Goal: Feedback & Contribution: Submit feedback/report problem

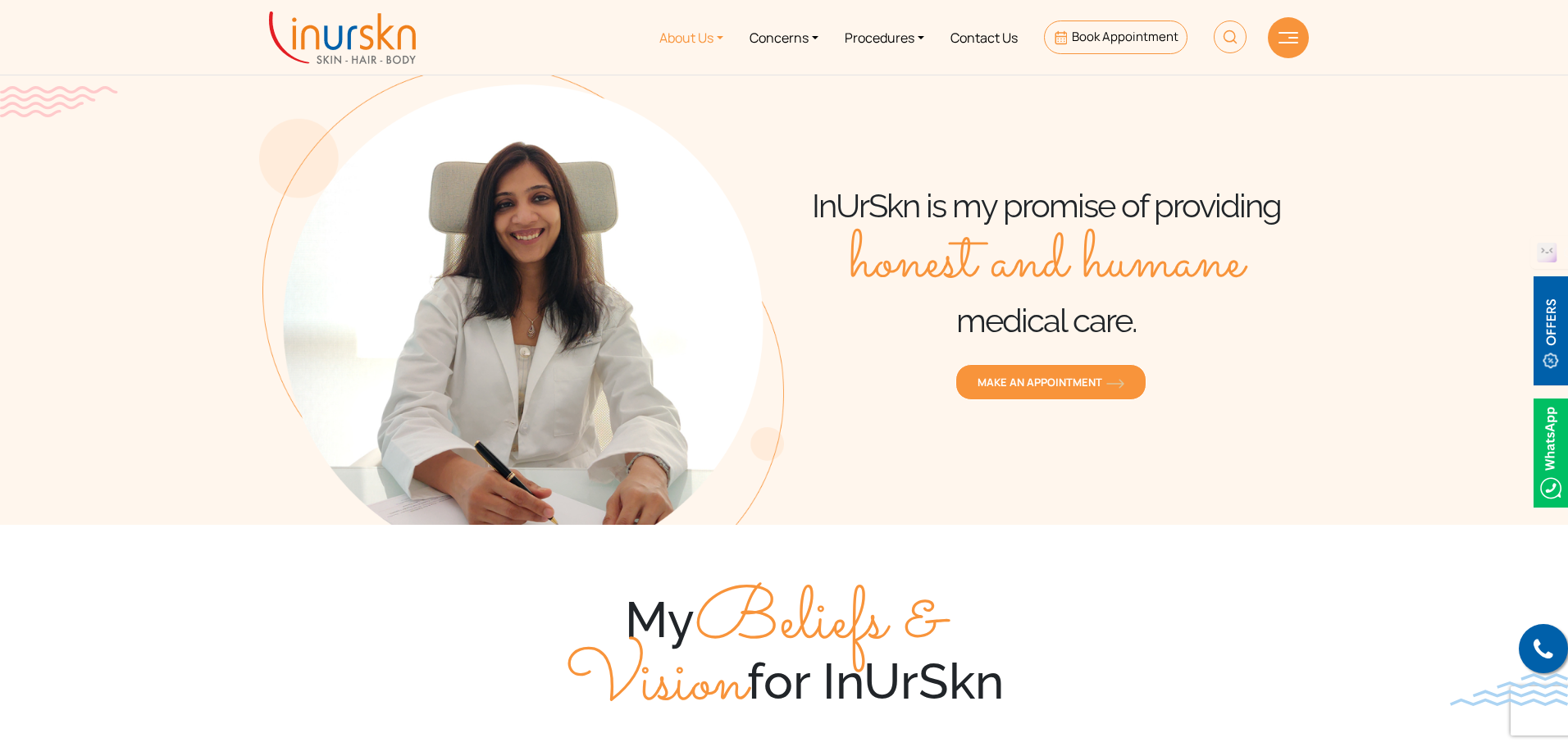
click at [703, 40] on link "About Us" at bounding box center [691, 38] width 90 height 62
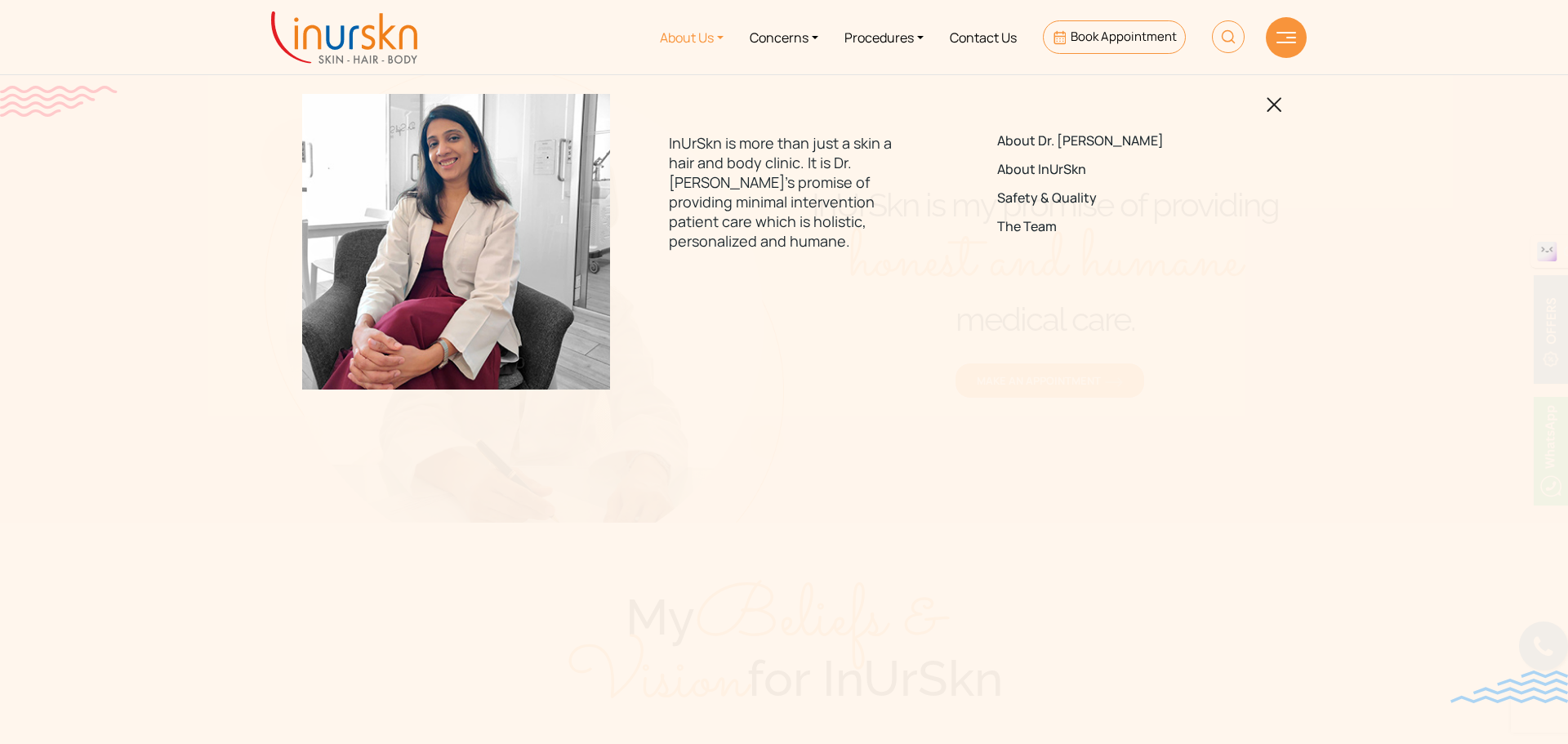
click at [700, 40] on link "About Us" at bounding box center [691, 38] width 90 height 62
click at [1001, 43] on link "Contact Us" at bounding box center [983, 38] width 93 height 62
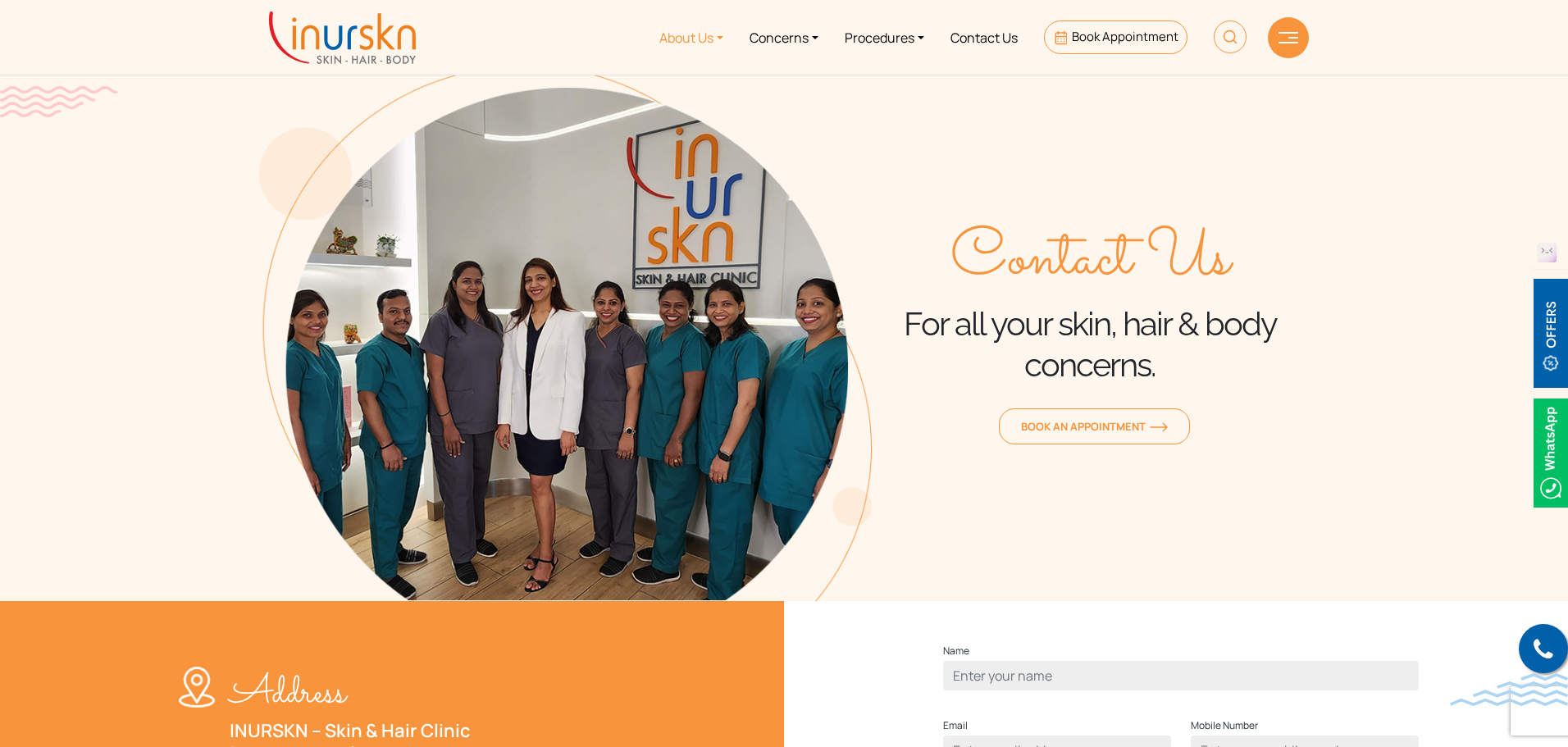
click at [699, 31] on link "About Us" at bounding box center [691, 38] width 90 height 62
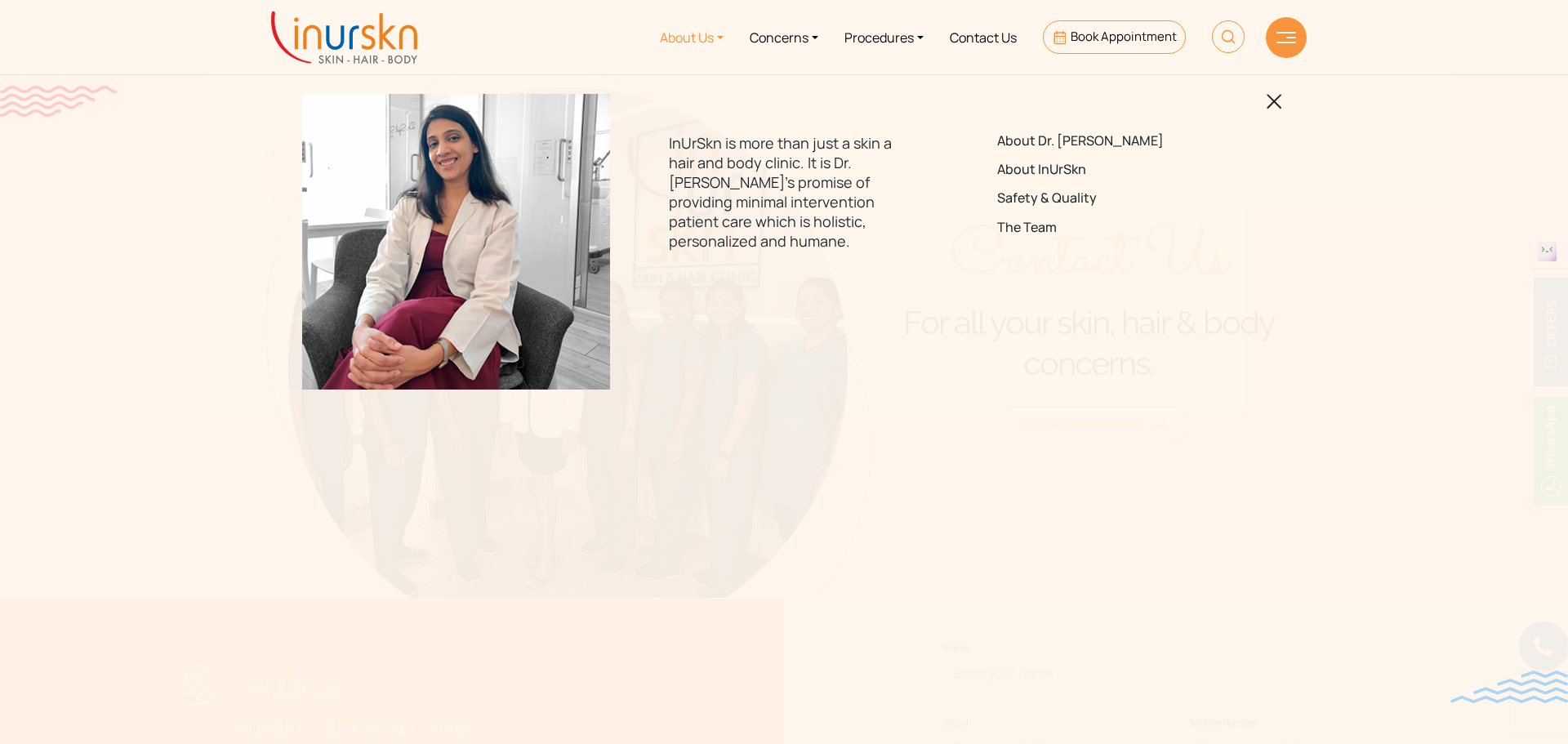
click at [1048, 150] on div "About Dr. Sejal About InUrSkn Safety & Quality The Team" at bounding box center [1112, 190] width 307 height 194
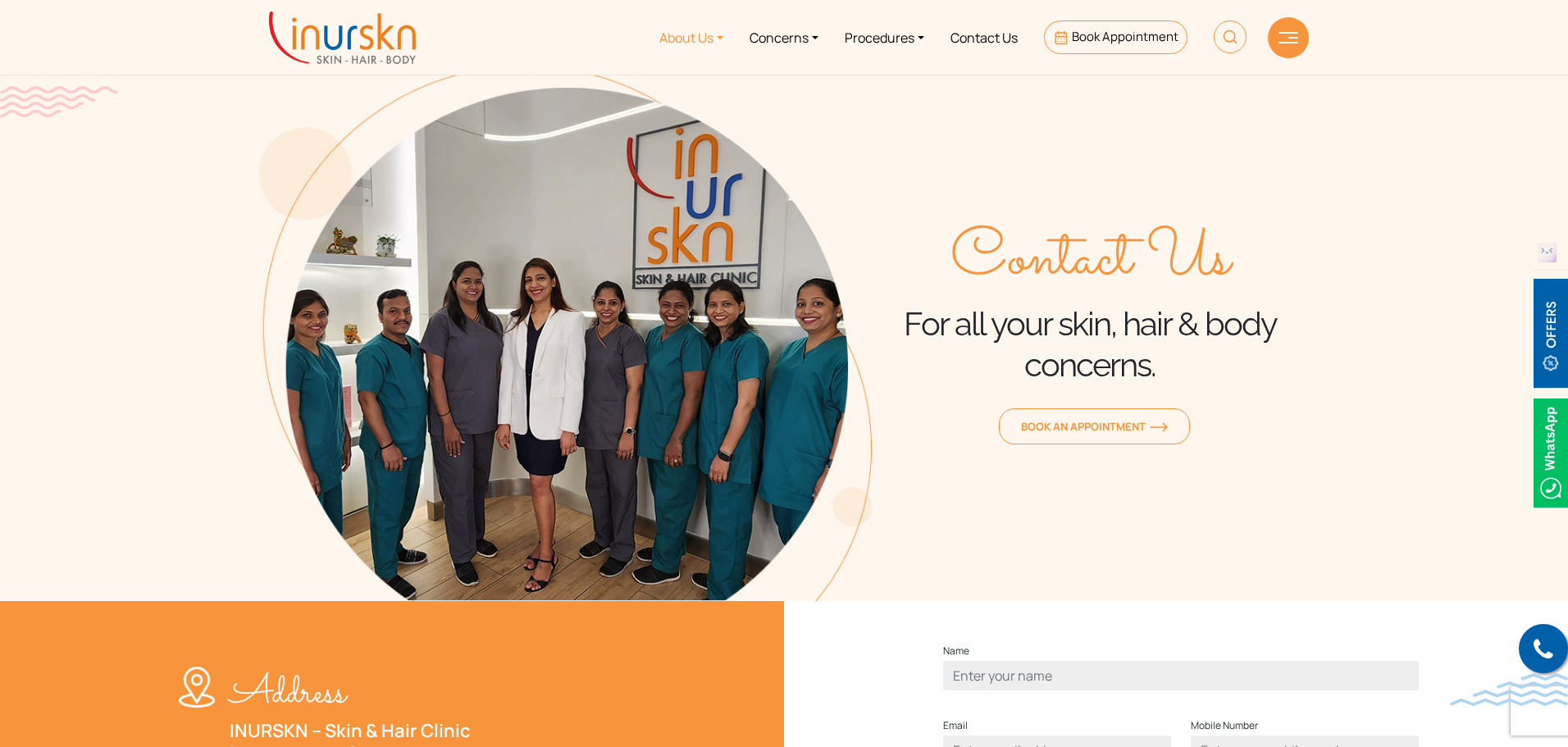
click at [697, 30] on link "About Us" at bounding box center [691, 38] width 90 height 62
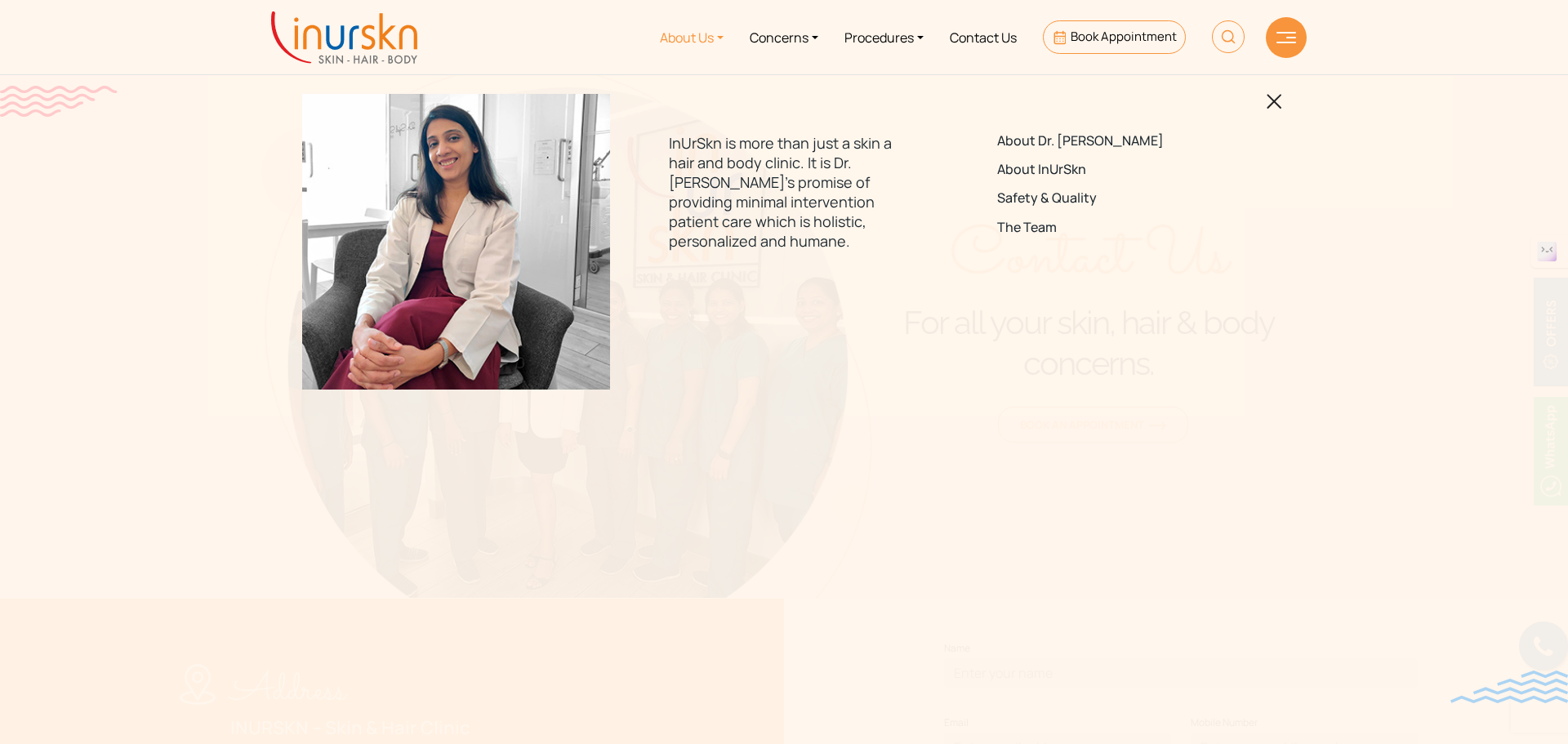
click at [1006, 131] on div "About Dr. Sejal About InUrSkn Safety & Quality The Team" at bounding box center [1112, 190] width 307 height 194
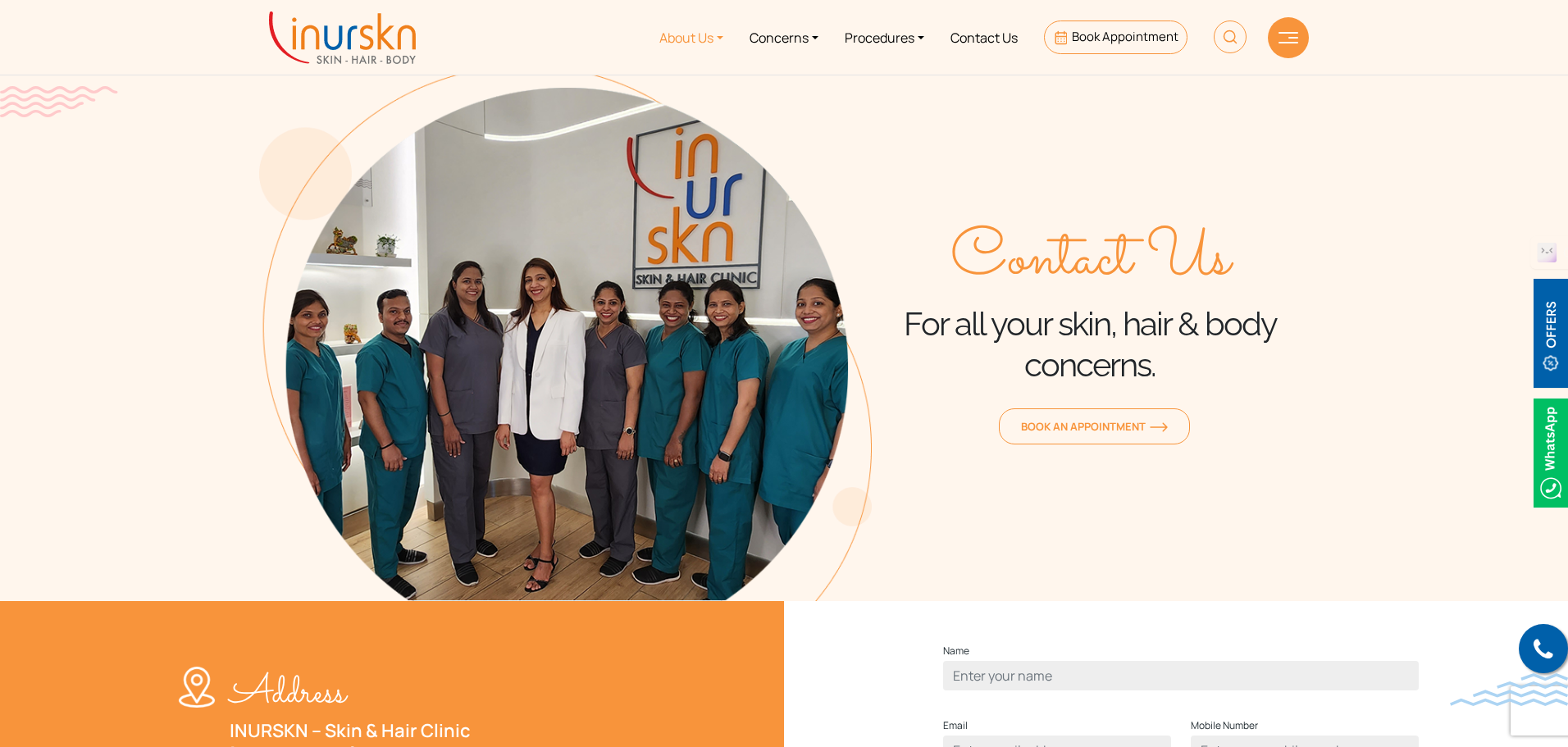
click at [691, 37] on link "About Us" at bounding box center [691, 38] width 90 height 62
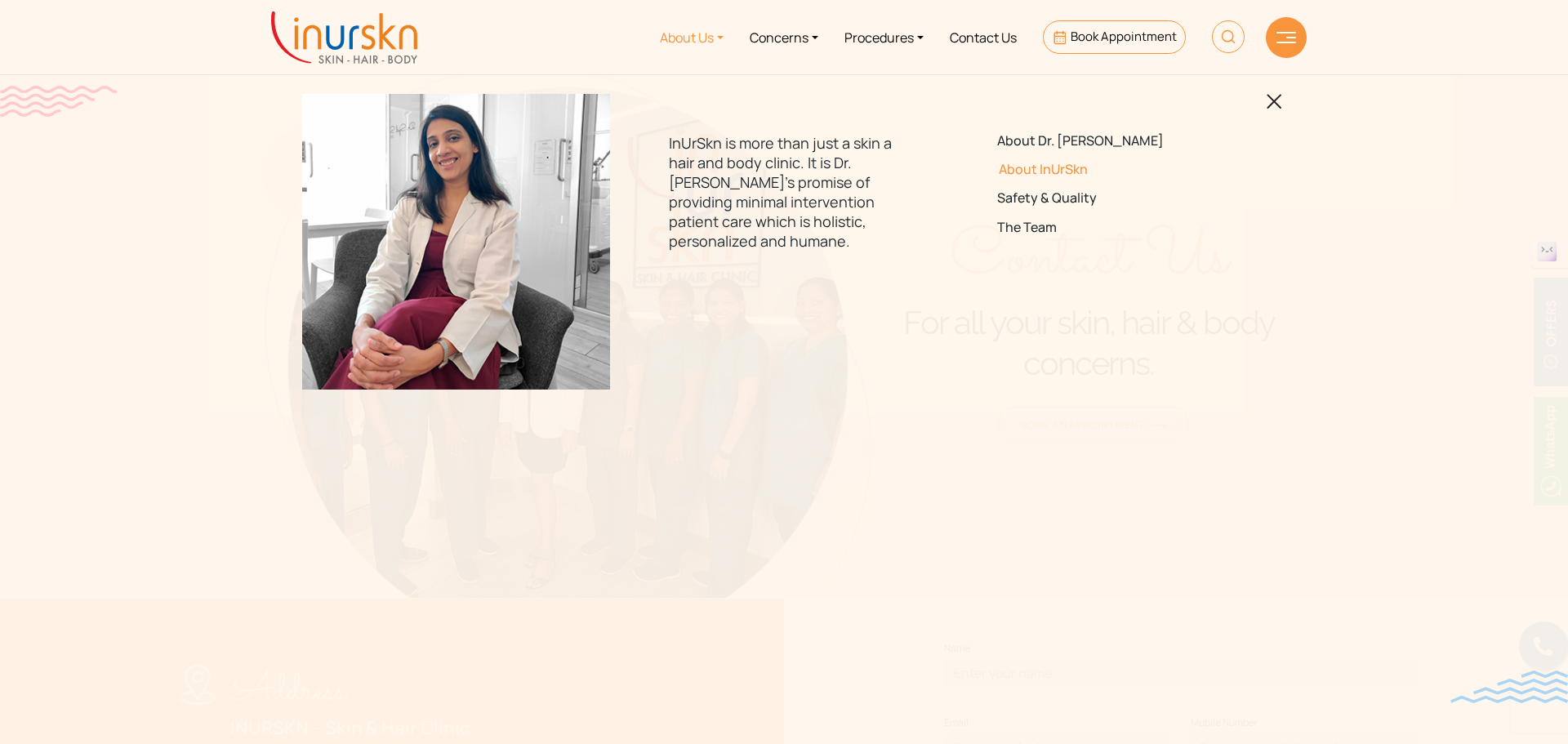
click at [1066, 170] on link "About InUrSkn" at bounding box center [1111, 169] width 230 height 15
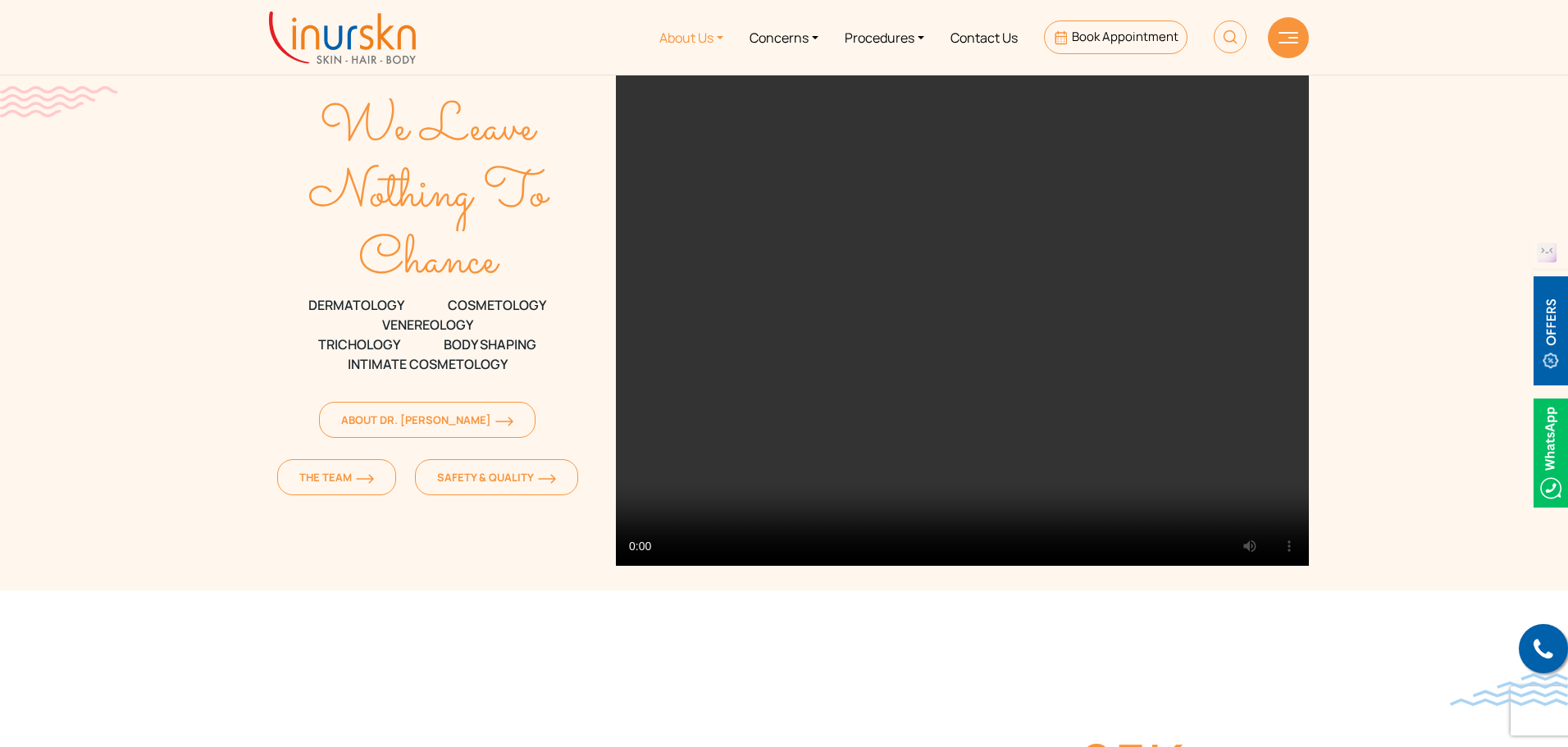
click at [697, 31] on link "About Us" at bounding box center [691, 38] width 90 height 62
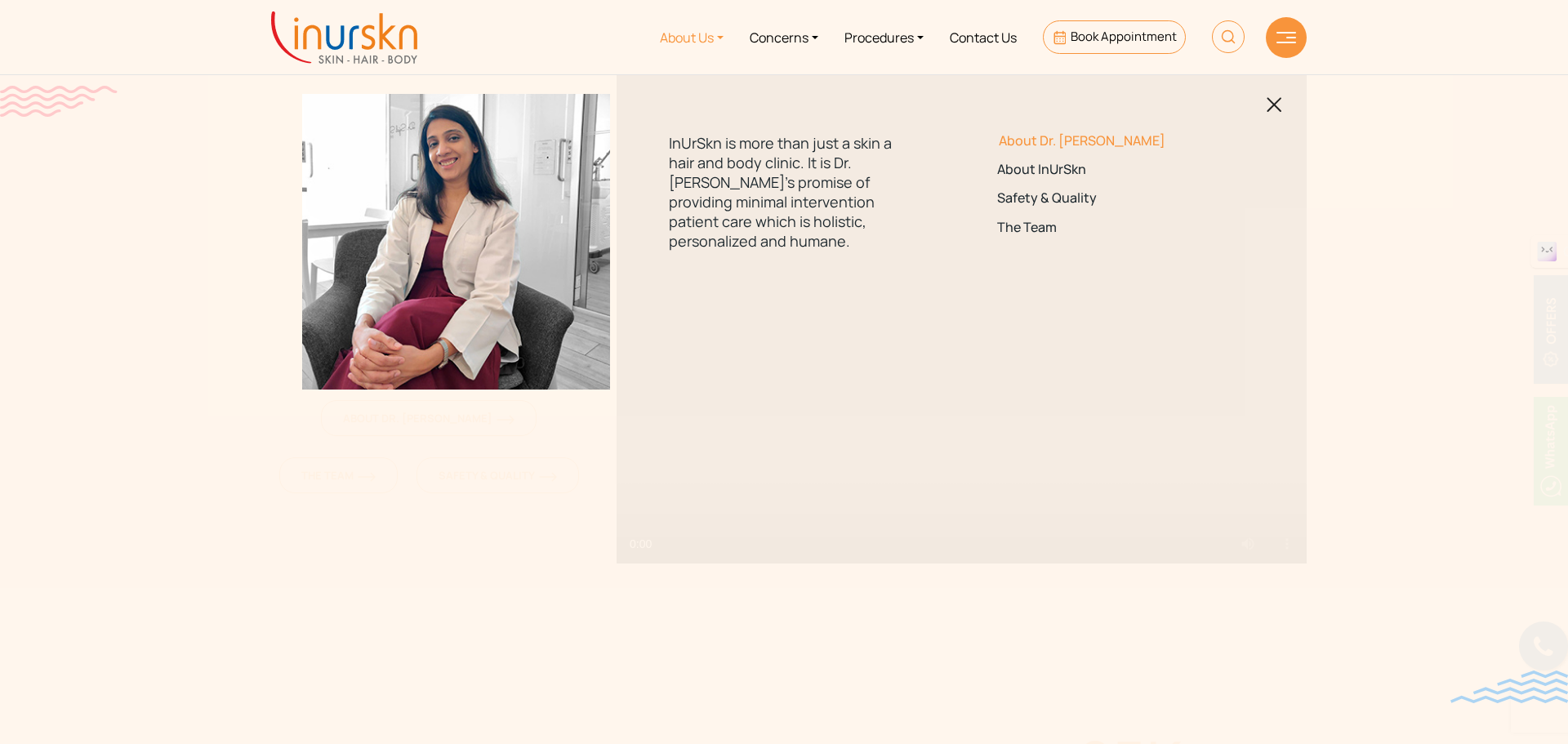
click at [1045, 139] on link "About Dr. [PERSON_NAME]" at bounding box center [1111, 141] width 230 height 15
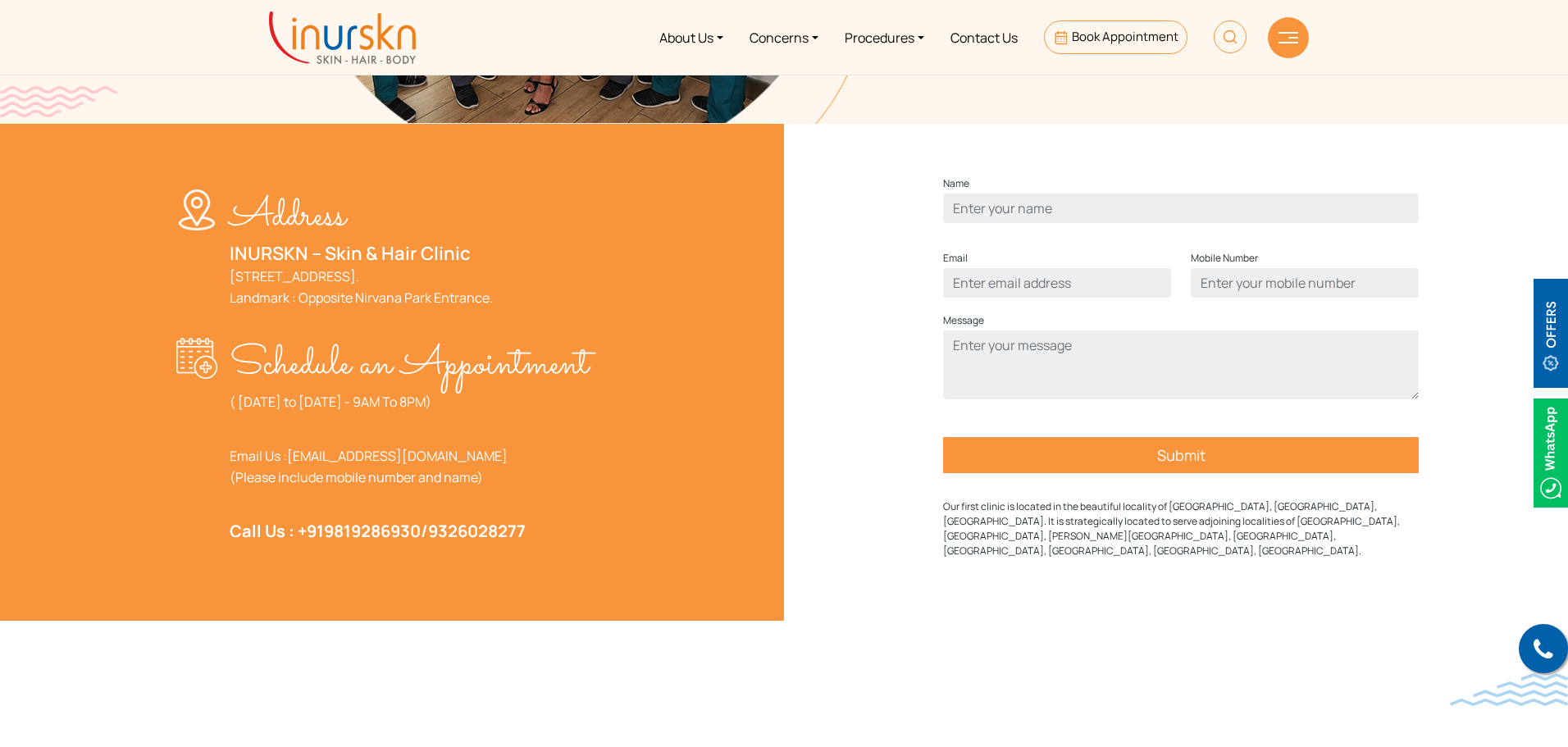
scroll to position [492, 0]
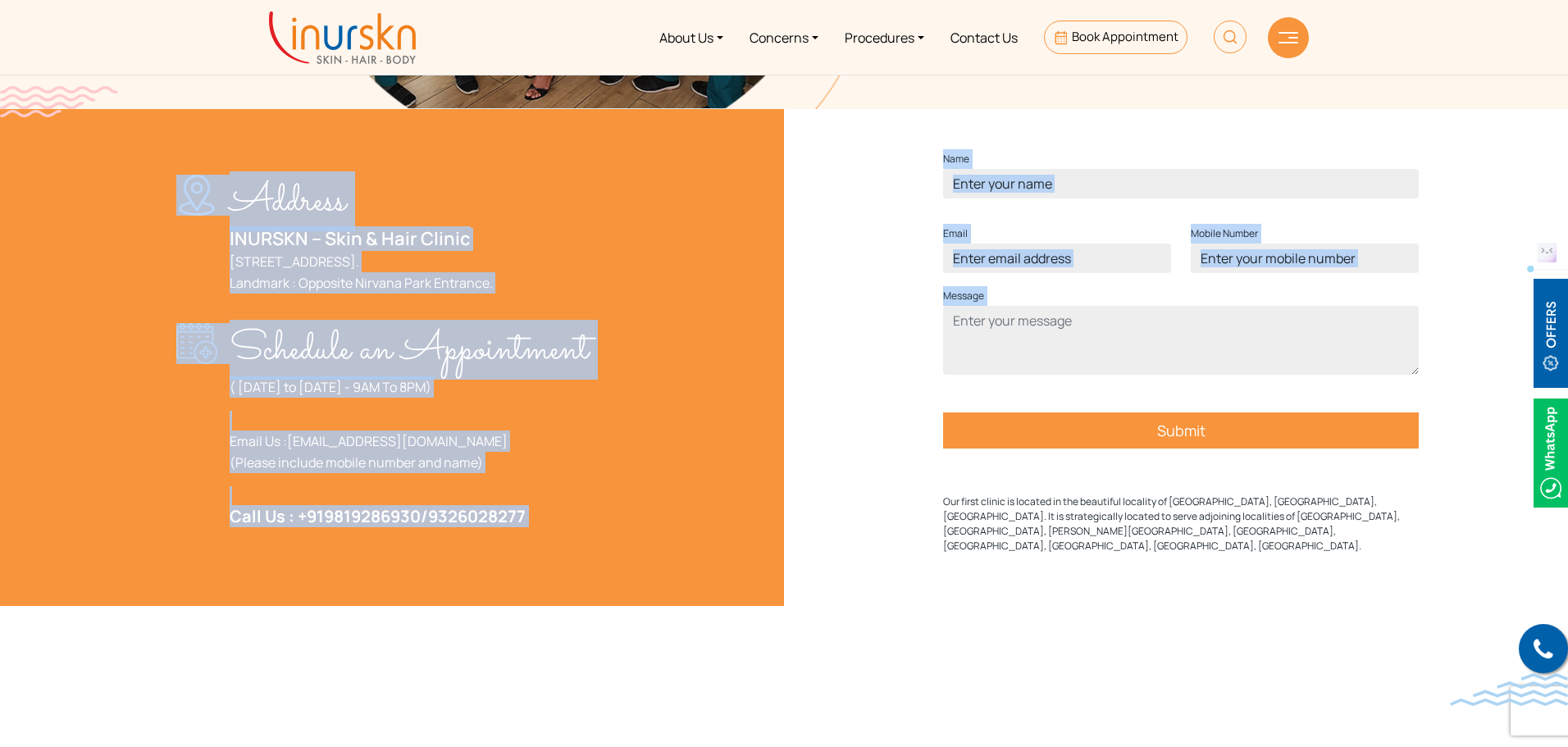
drag, startPoint x: 894, startPoint y: 154, endPoint x: 1444, endPoint y: 390, distance: 598.5
click at [1444, 390] on div "Contact Us For all your skin, hair & body concerns. Book an Appointment Address…" at bounding box center [784, 360] width 1568 height 1770
click at [1449, 383] on div "Name Email Mobile Number Message Submit Our first clinic is located in the beau…" at bounding box center [1181, 358] width 794 height 467
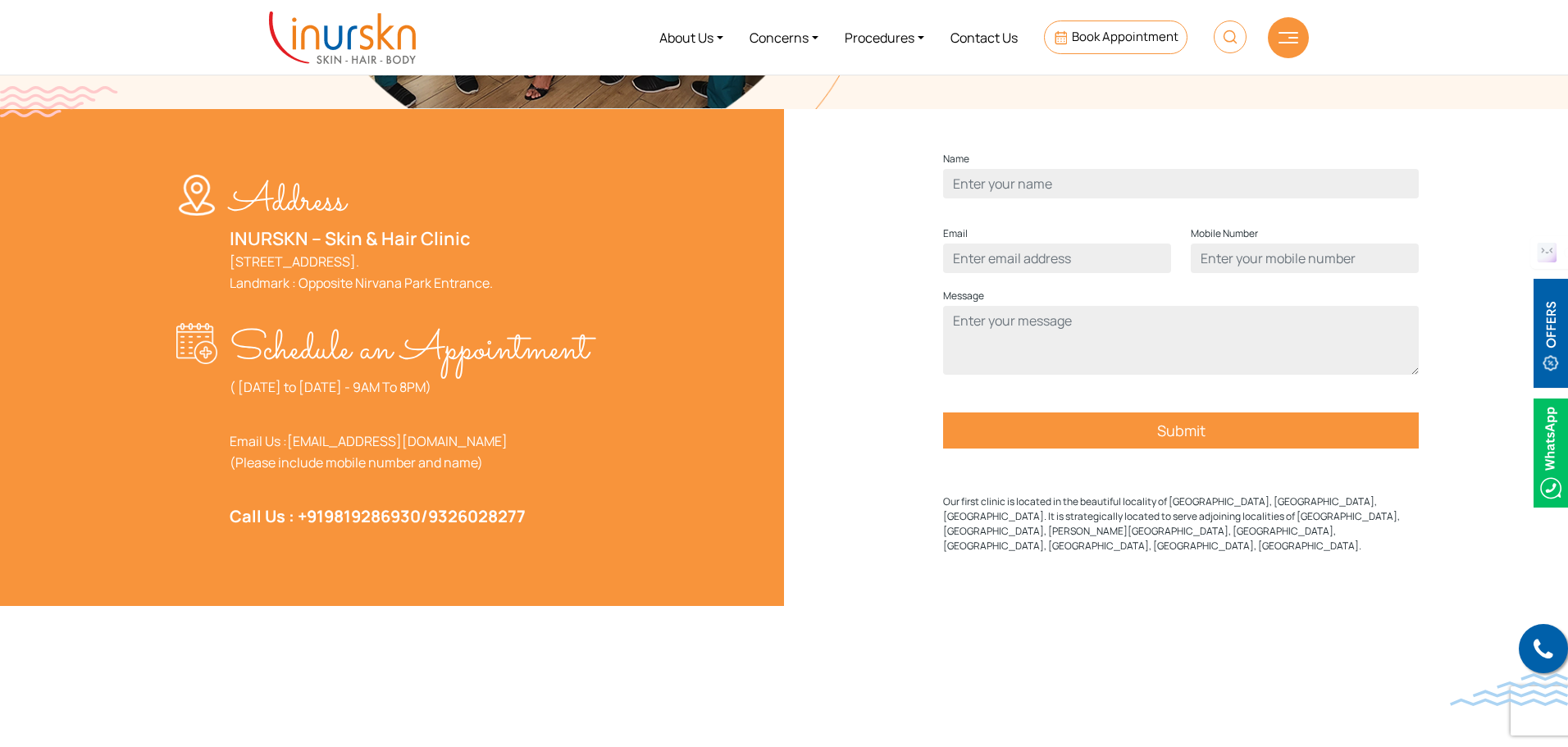
scroll to position [1033, 0]
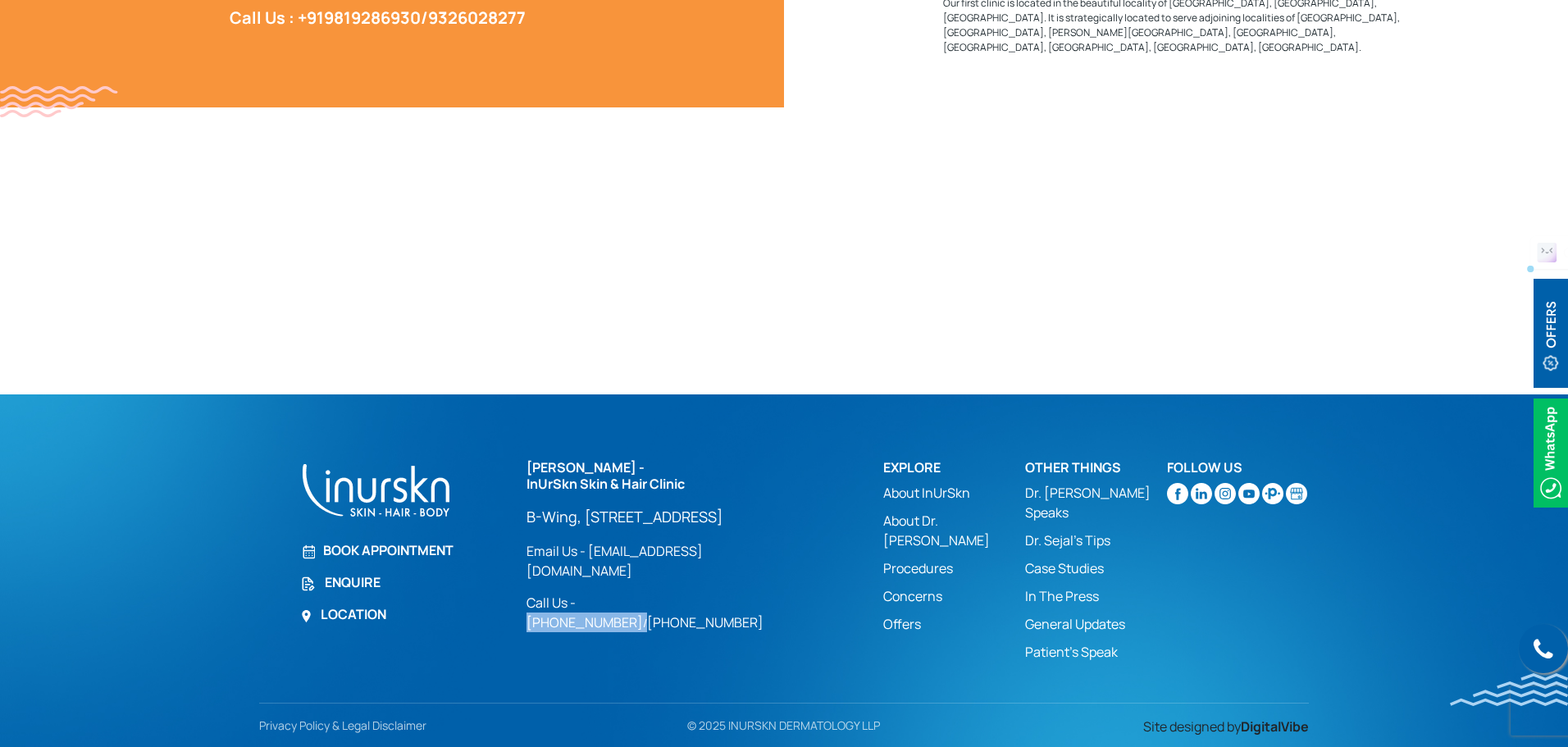
drag, startPoint x: 680, startPoint y: 645, endPoint x: 582, endPoint y: 638, distance: 98.2
click at [582, 631] on div "Dr. Sejal Saheta - InUrSkn Skin & Hair Clinic B-Wing, #705, 7th Floor, Powai Pl…" at bounding box center [695, 545] width 337 height 172
click at [433, 548] on link "Book Appointment" at bounding box center [403, 550] width 207 height 20
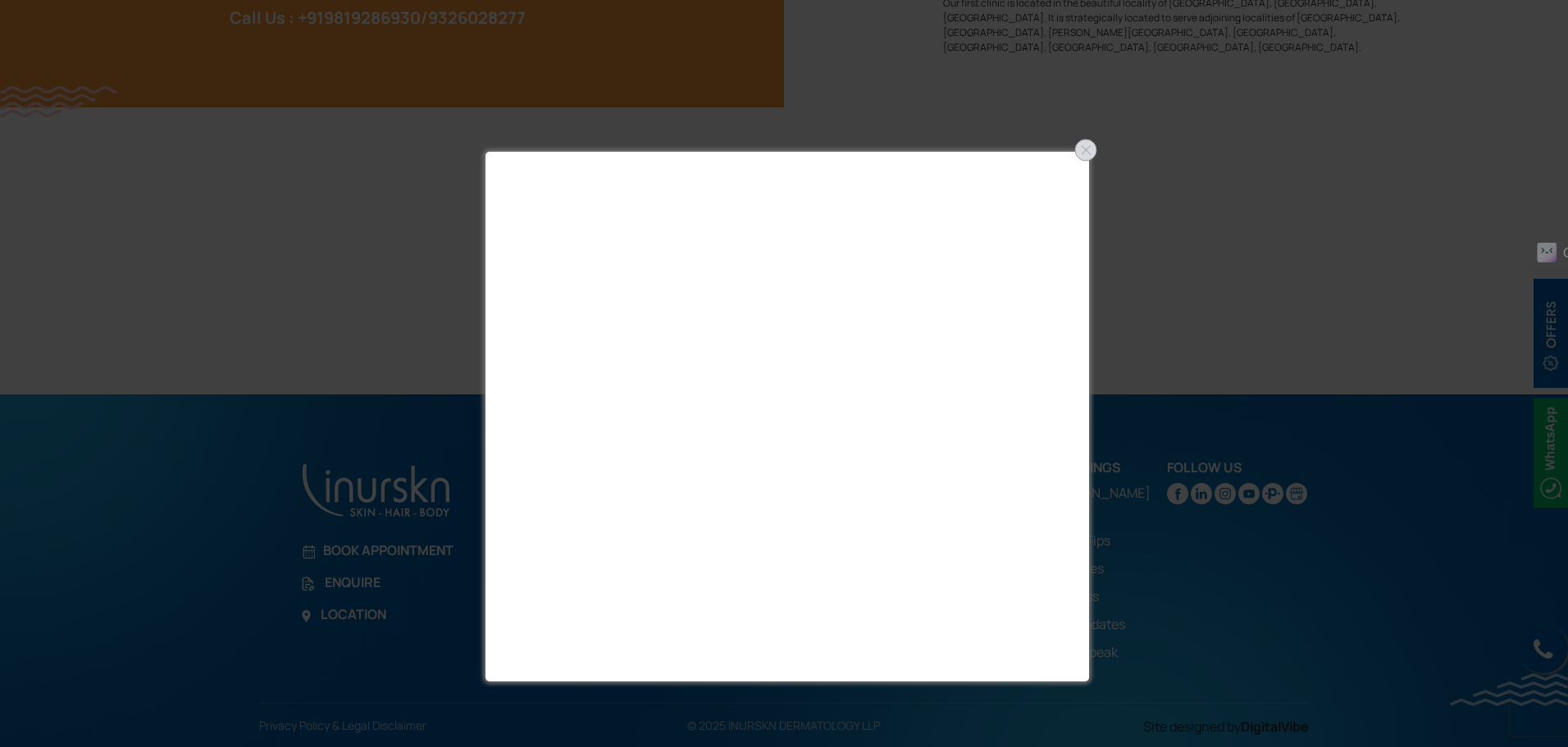
click at [1090, 137] on div at bounding box center [1086, 150] width 27 height 27
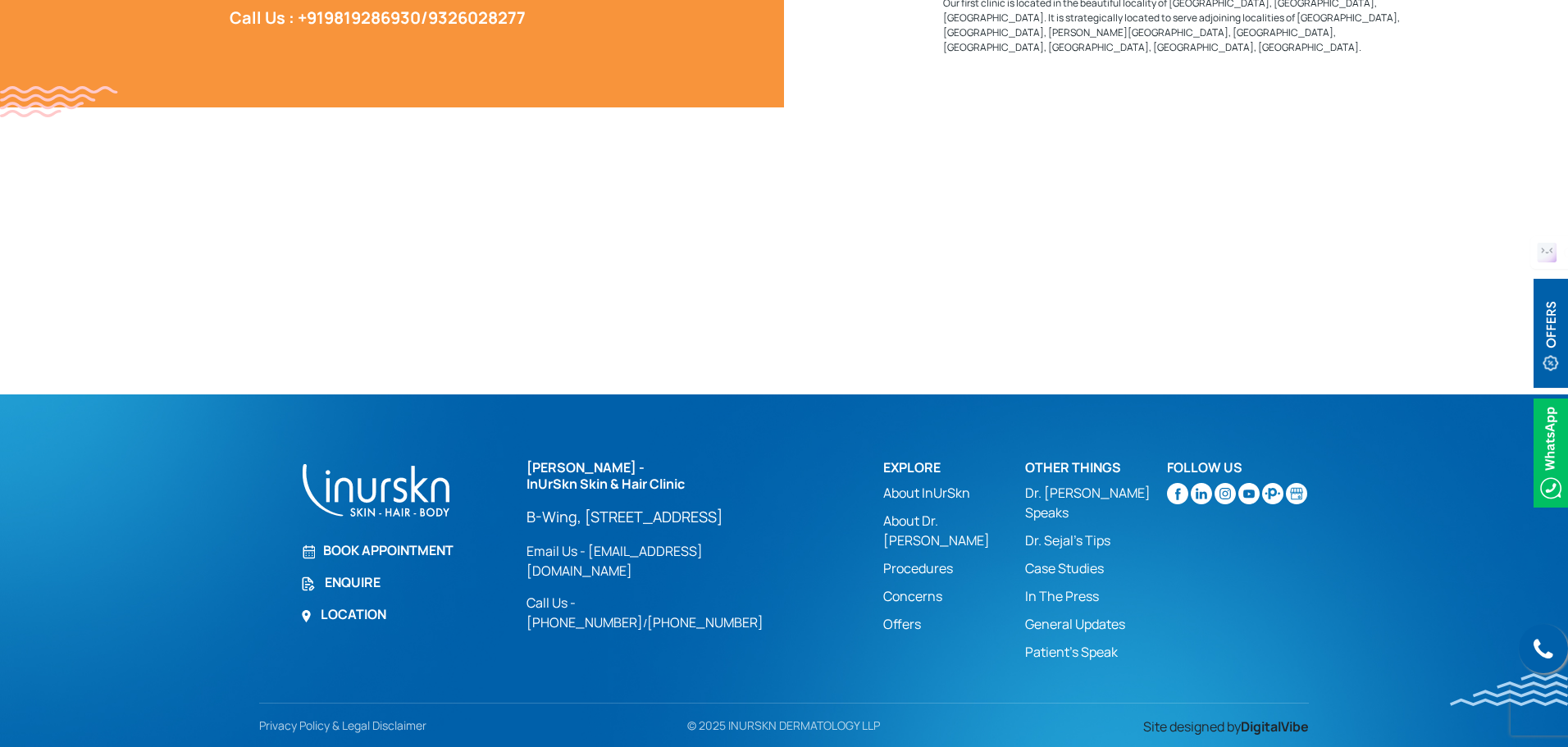
click at [368, 589] on link "Enquire" at bounding box center [403, 581] width 207 height 20
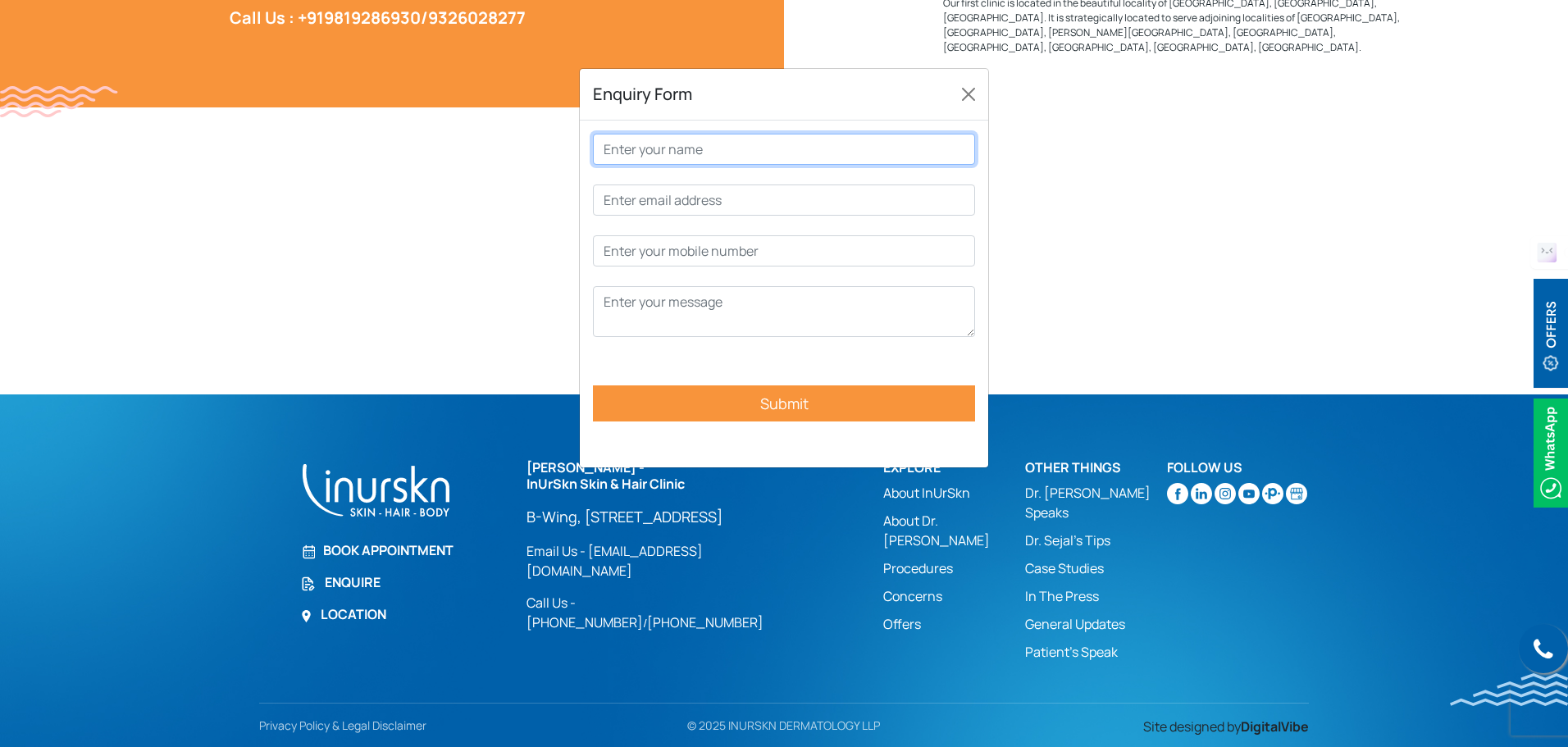
click at [709, 148] on input "Contact form" at bounding box center [784, 149] width 383 height 31
type input "[PERSON_NAME]"
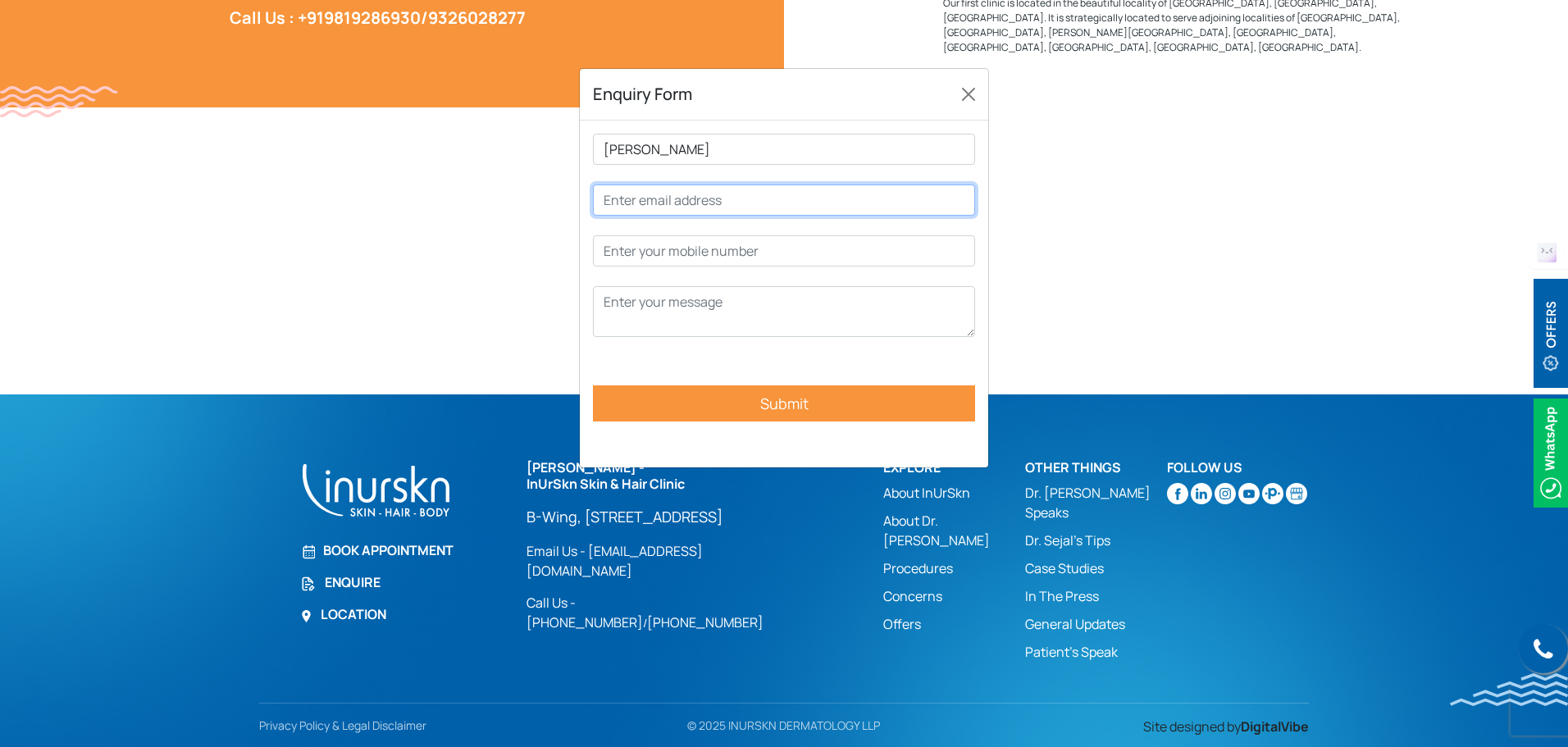
type input "[EMAIL_ADDRESS][DOMAIN_NAME]"
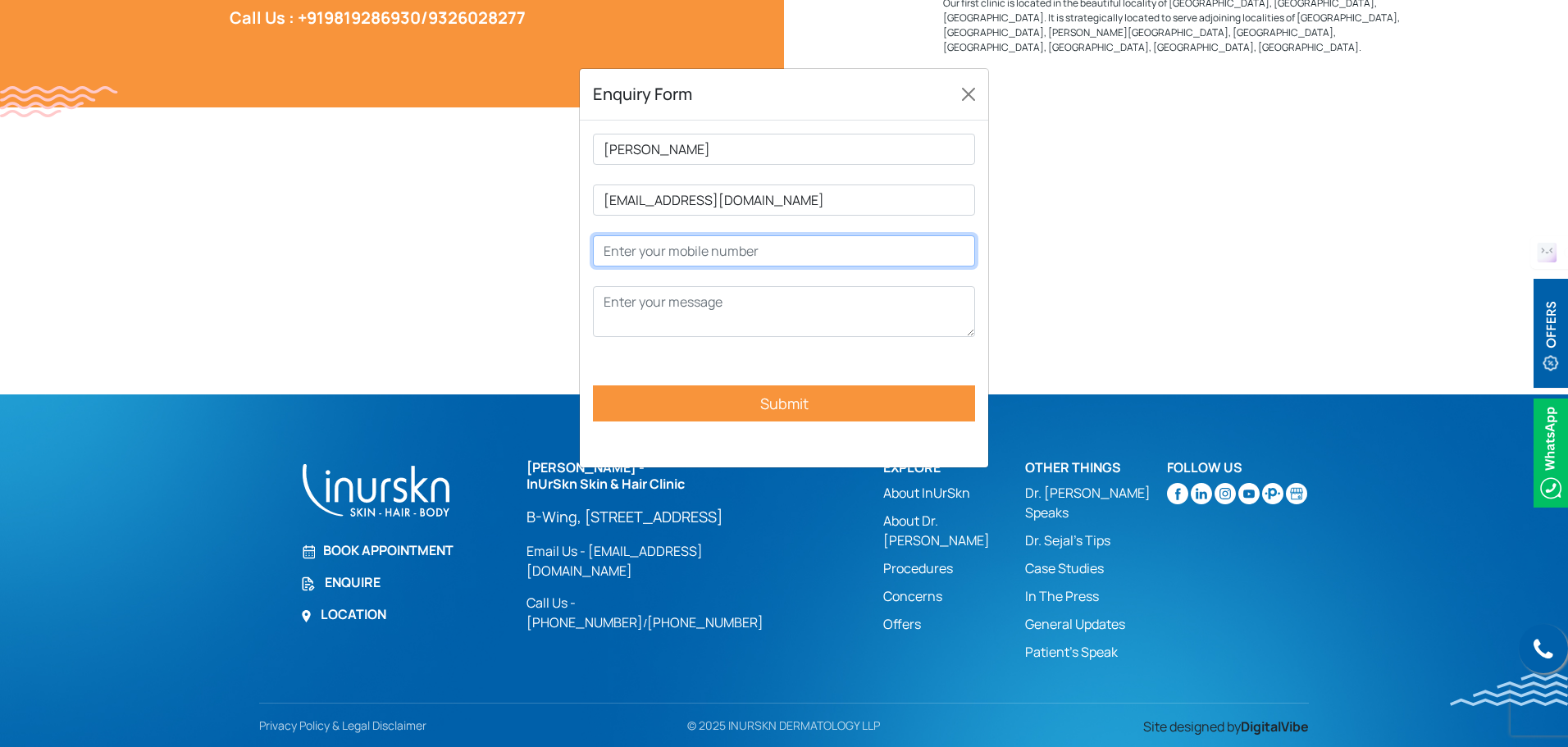
type input "07972 576374"
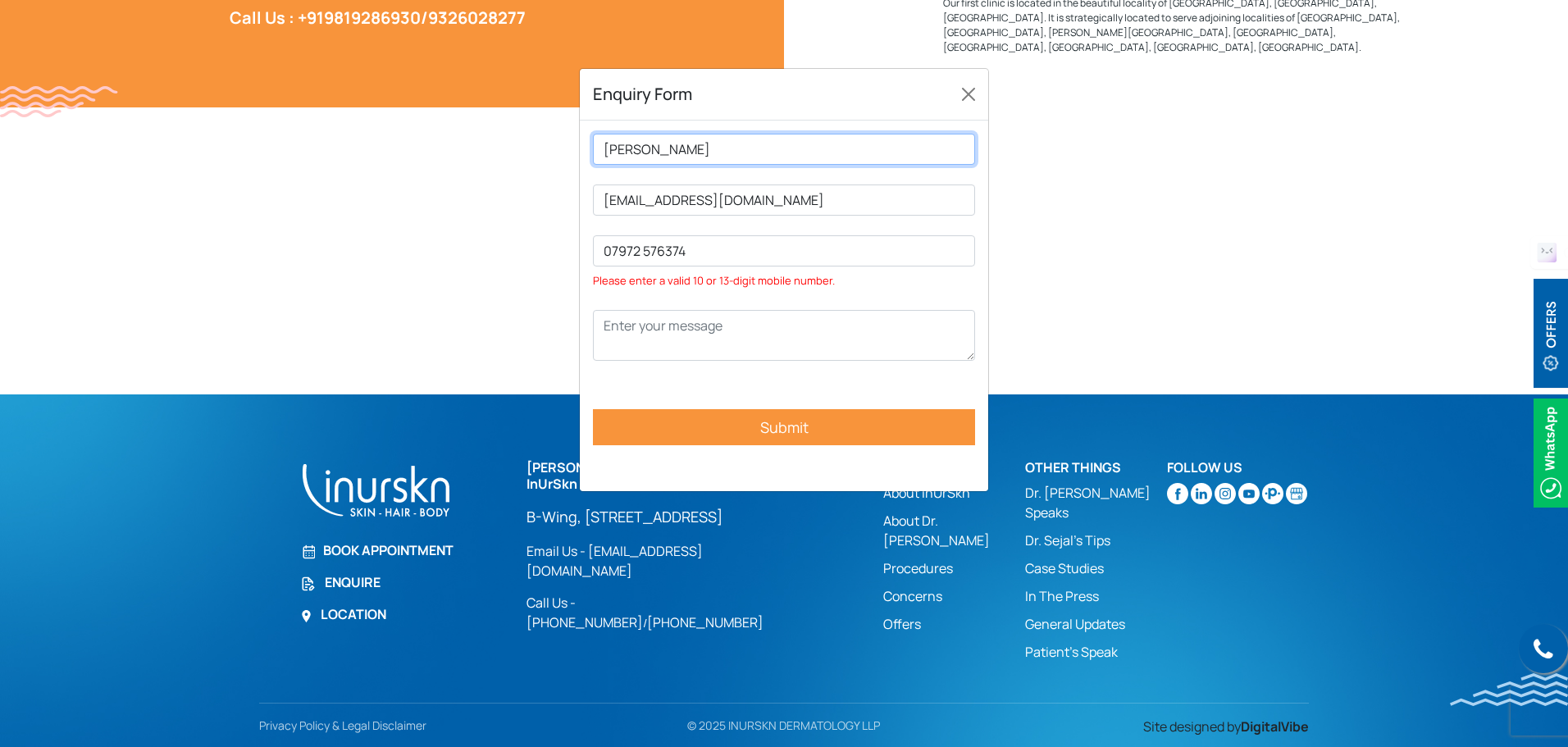
click at [749, 143] on input "[PERSON_NAME]" at bounding box center [784, 149] width 383 height 31
type input "test"
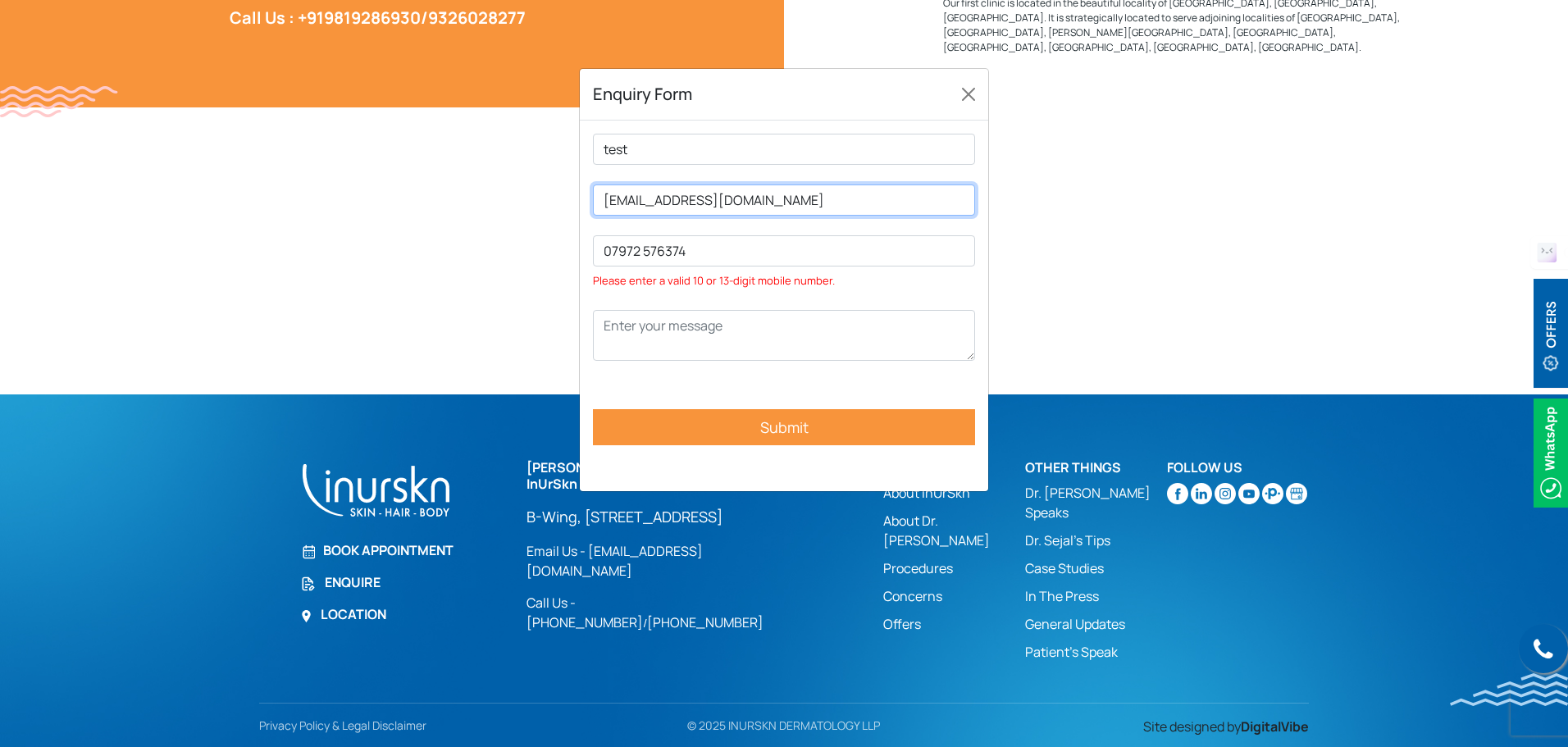
drag, startPoint x: 710, startPoint y: 203, endPoint x: 488, endPoint y: 196, distance: 222.1
click at [488, 196] on div "Enquiry Form test vipuljaiswar2000@gmail.com 07972 576374 Please enter a valid …" at bounding box center [784, 419] width 1568 height 747
type input "test@gmail.com"
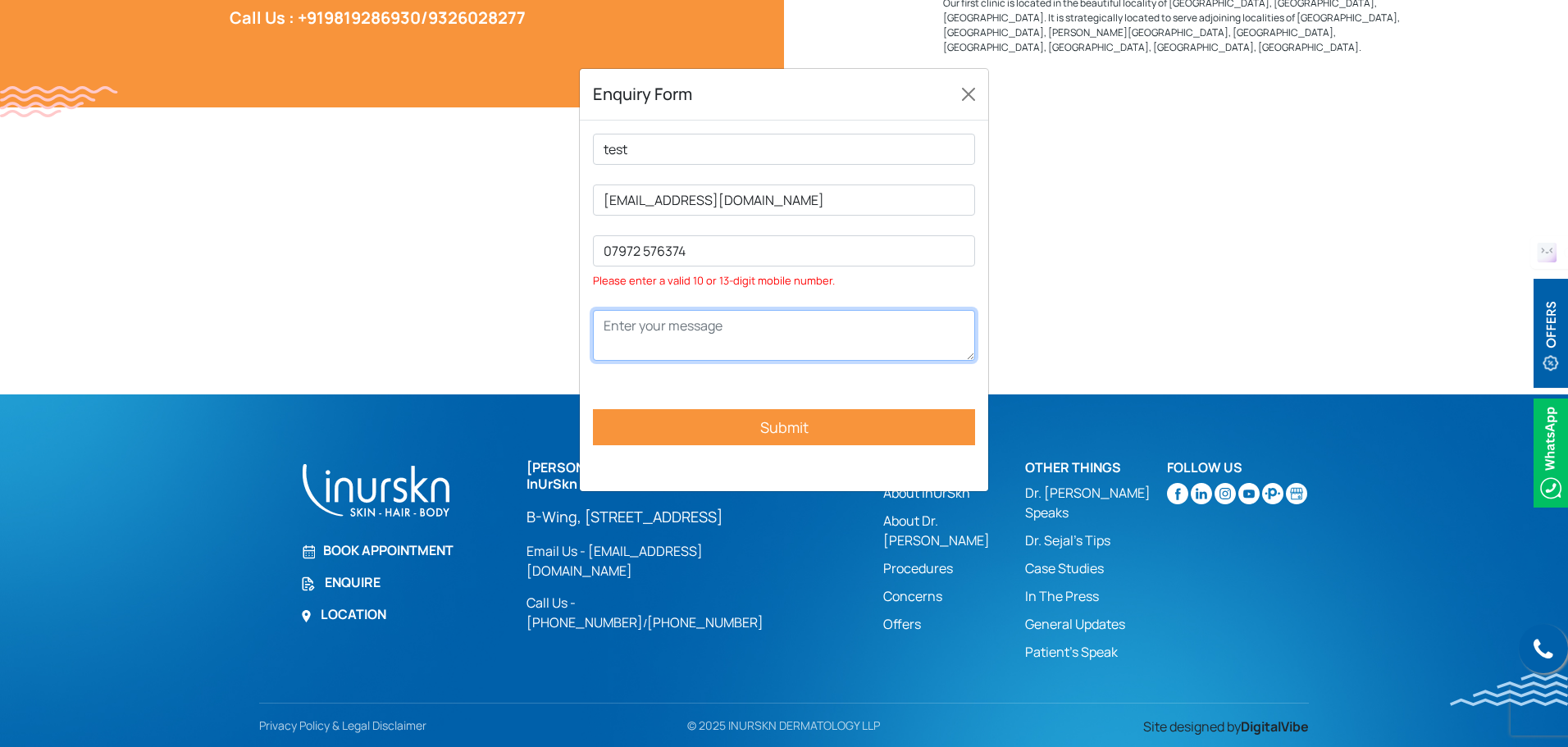
click at [723, 331] on textarea "Contact form" at bounding box center [784, 334] width 383 height 51
type textarea "testing"
click at [806, 425] on input "Submit" at bounding box center [784, 427] width 383 height 36
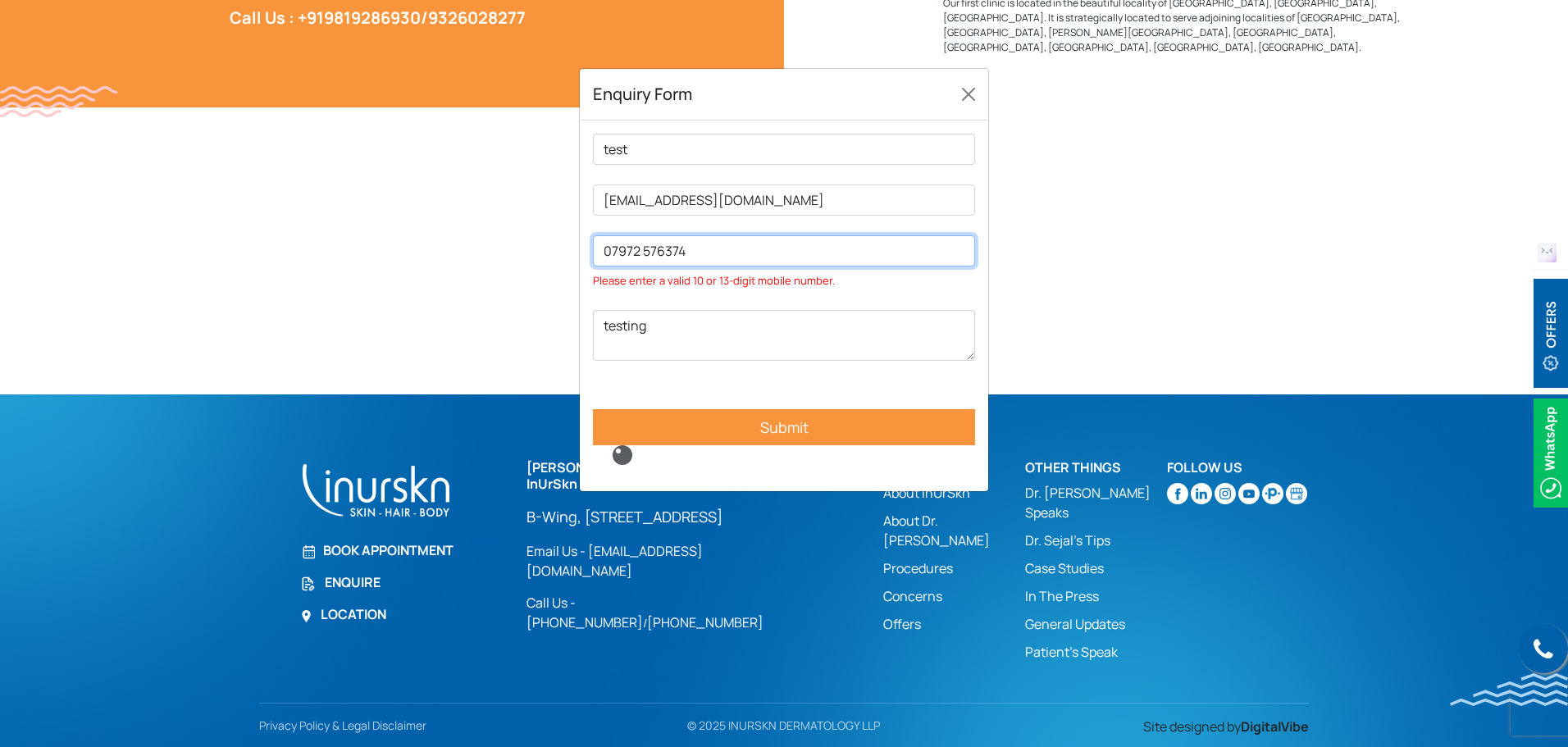
click at [613, 250] on input "07972 576374" at bounding box center [784, 250] width 383 height 31
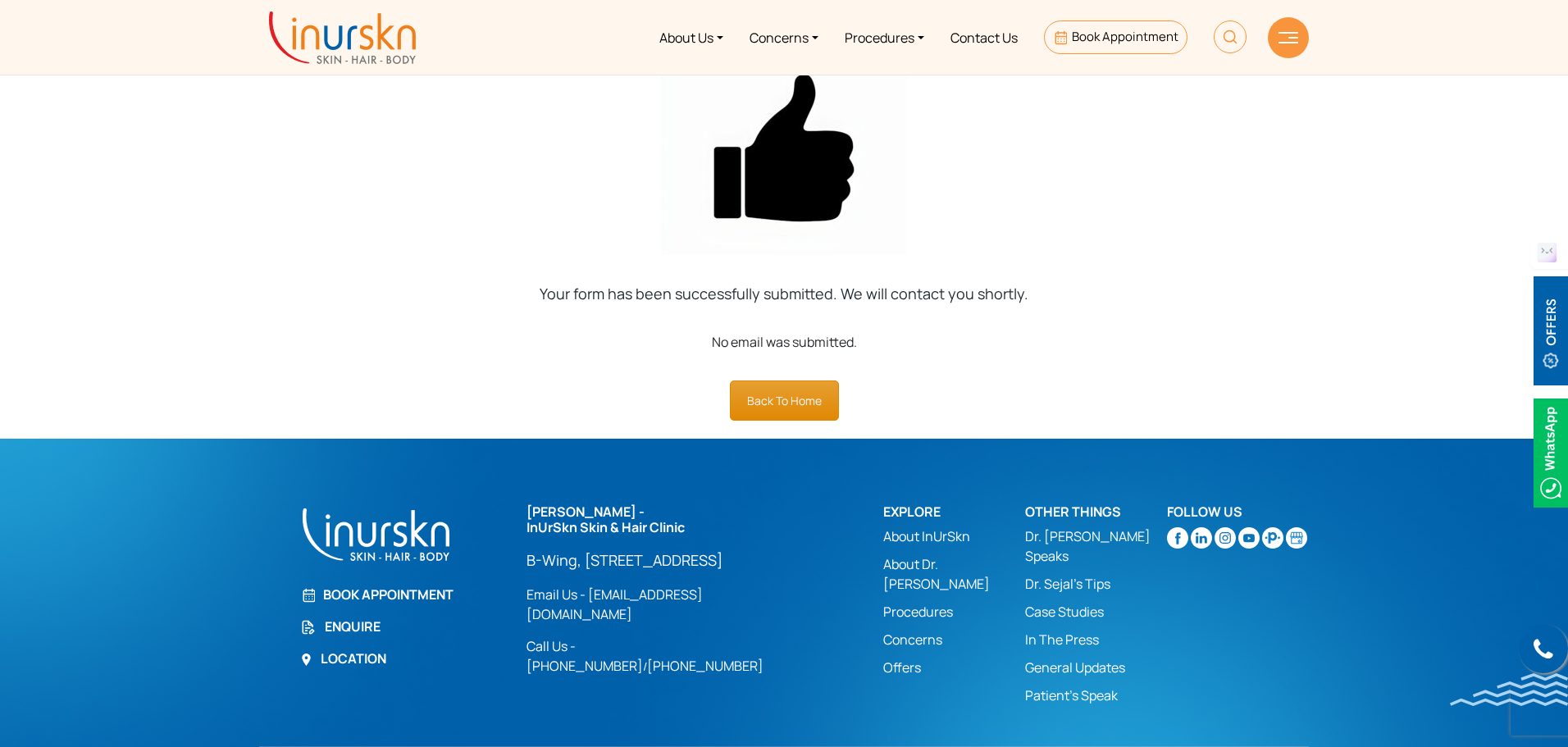
click at [801, 386] on link "Back To Home" at bounding box center [784, 401] width 109 height 40
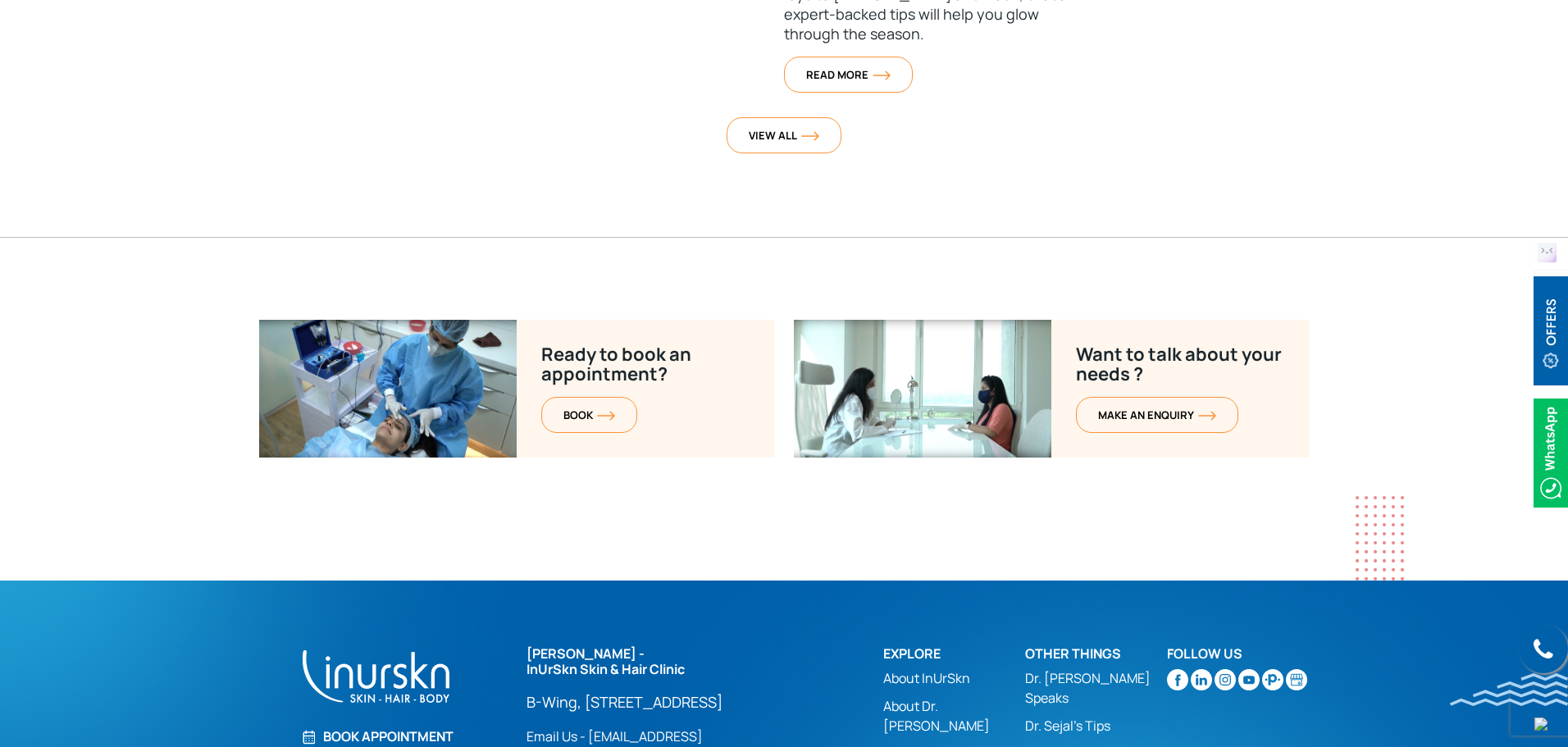
scroll to position [6508, 0]
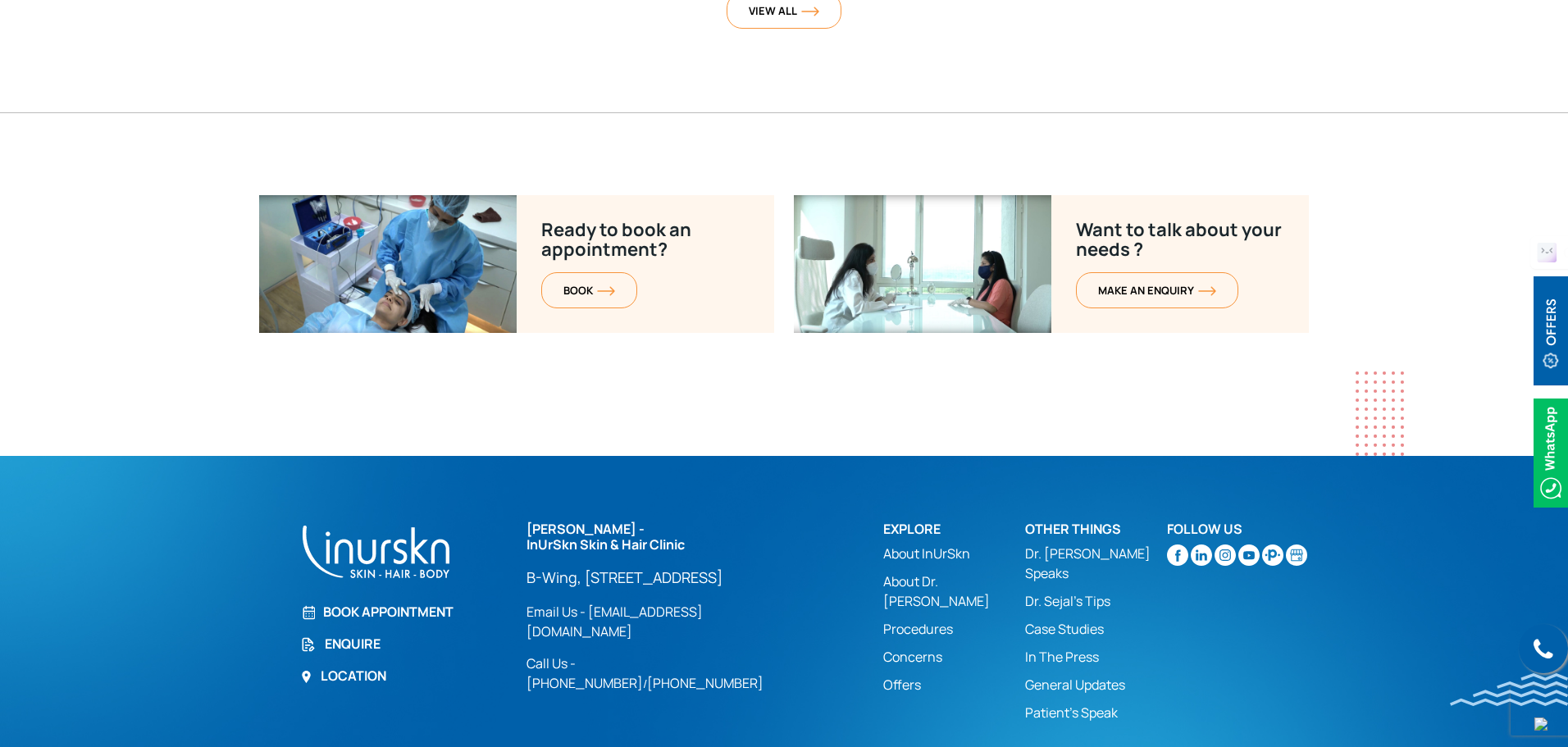
click at [351, 634] on link "Enquire" at bounding box center [403, 643] width 207 height 20
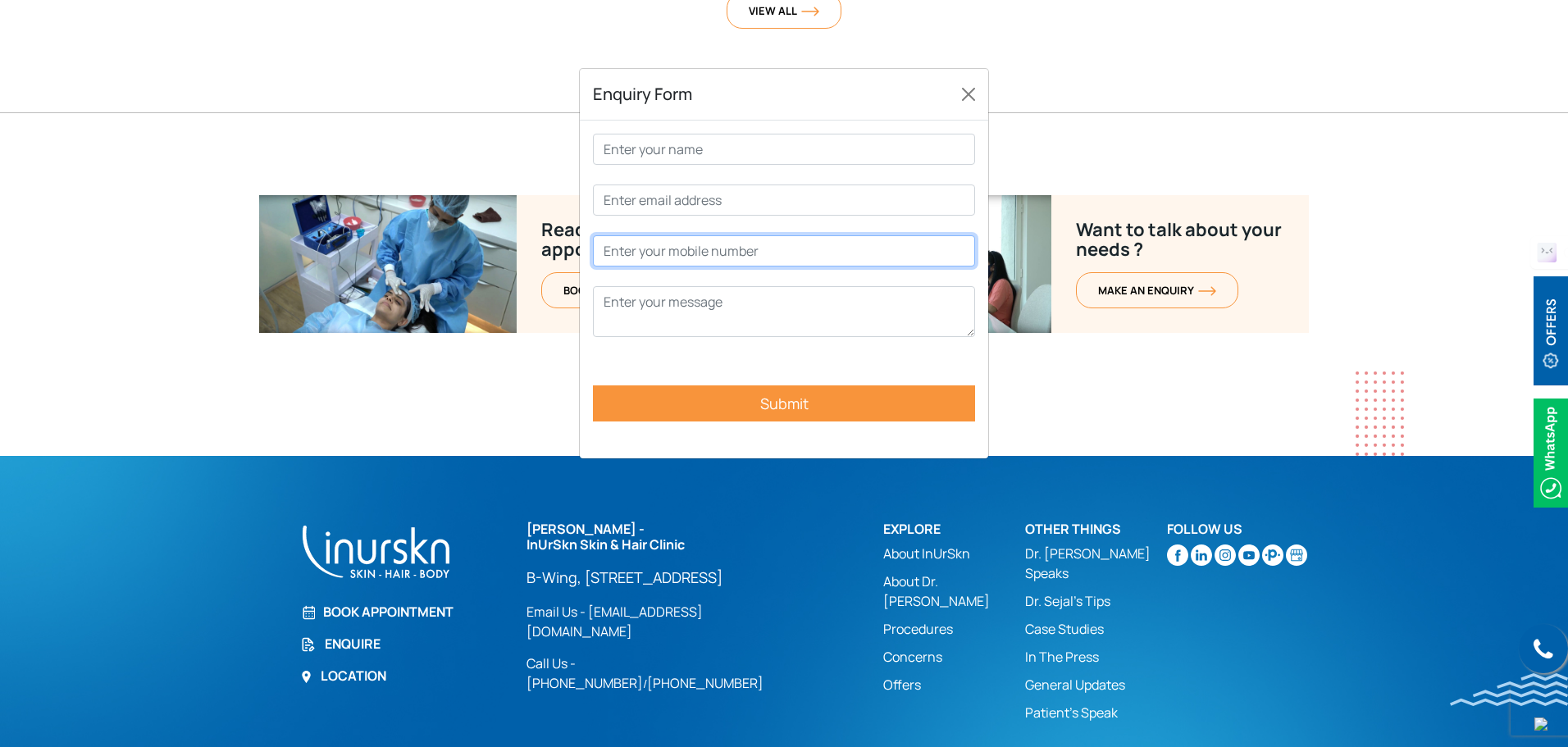
click at [681, 259] on input "Contact form" at bounding box center [784, 250] width 383 height 31
type input "07972 576374"
type input "Vipul Jaiswar"
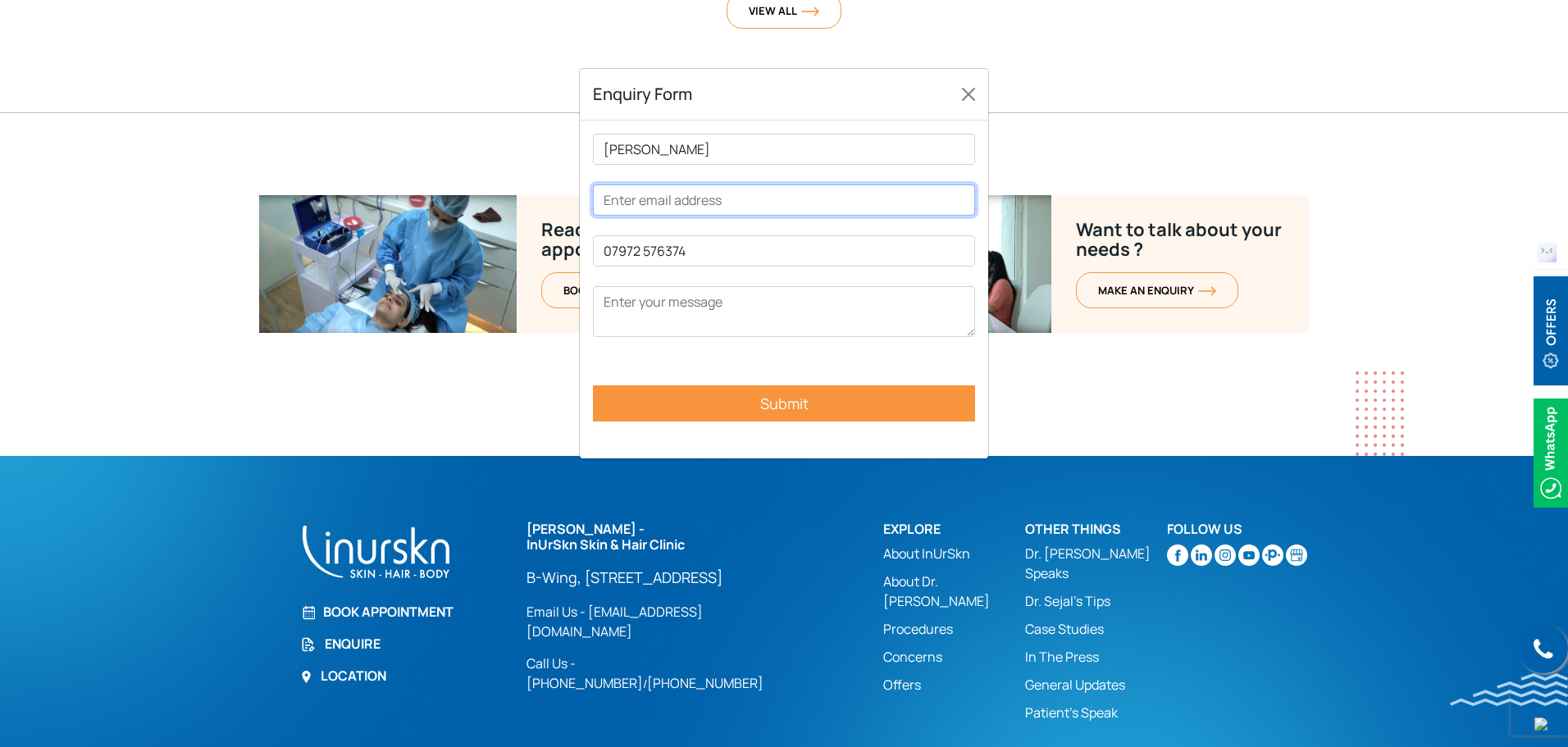
type input "vipuljaiswar2000@gmail.com"
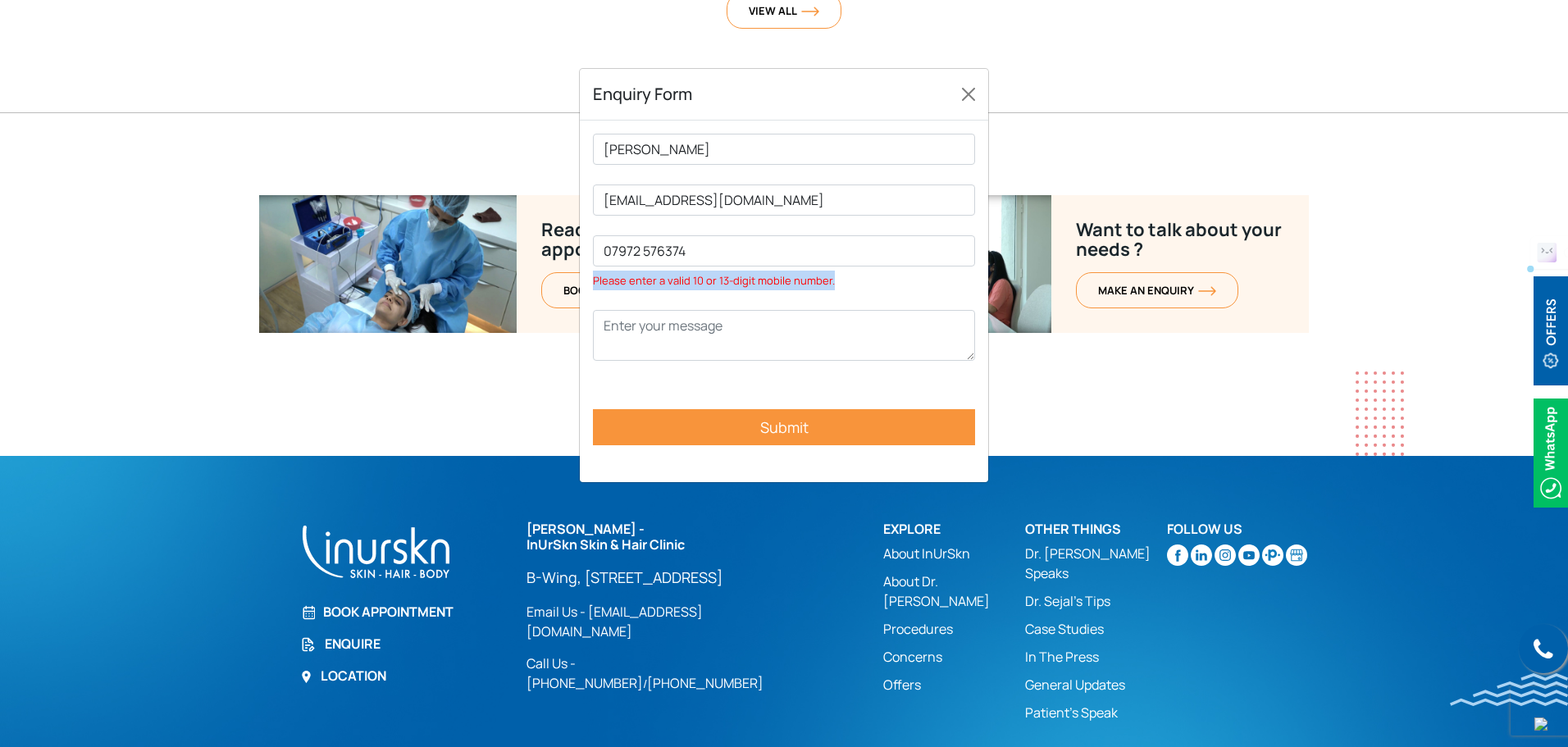
drag, startPoint x: 591, startPoint y: 278, endPoint x: 830, endPoint y: 281, distance: 239.0
click at [830, 281] on div "Vipul Jaiswar vipuljaiswar2000@gmail.com 07972 576374 Please enter a valid 10 o…" at bounding box center [784, 302] width 408 height 362
click at [610, 244] on input "07972 576374" at bounding box center [784, 250] width 383 height 31
type input "07972 576374"
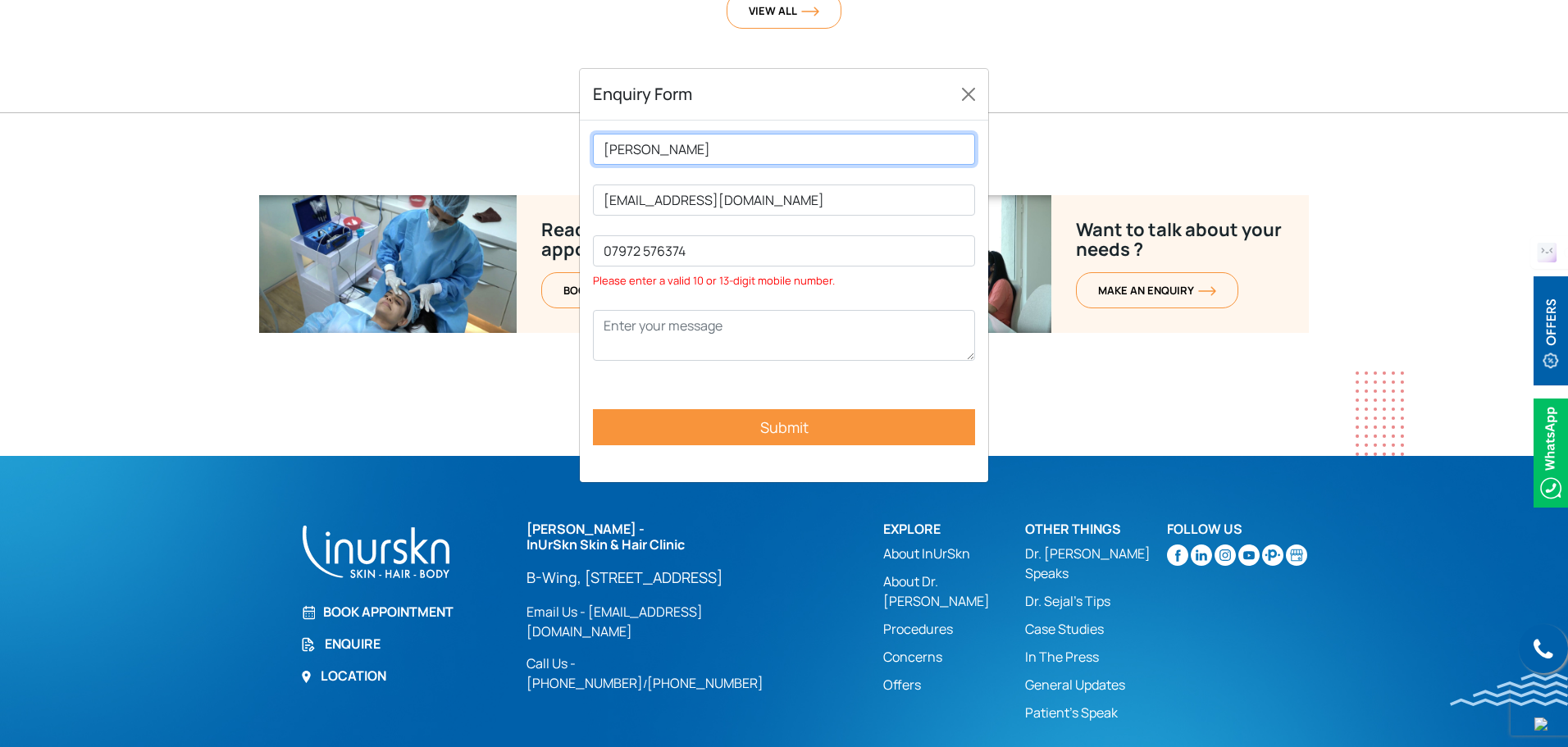
type input "Vipul Jaiswar"
type input "vipuljaiswar2000@gmail.com"
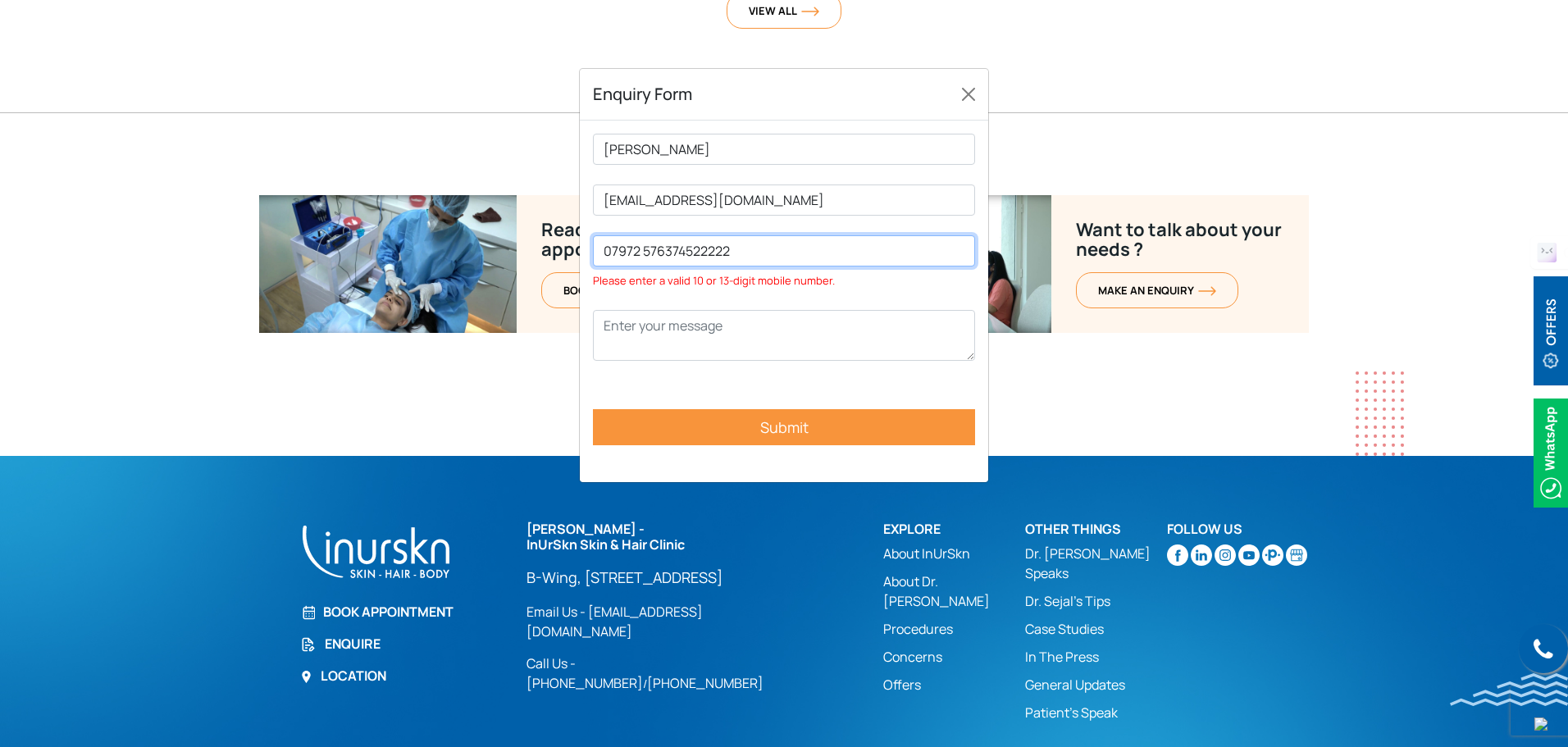
type input "07972 576374522222"
click at [726, 280] on span "Please enter a valid 10 or 13-digit mobile number." at bounding box center [784, 280] width 383 height 20
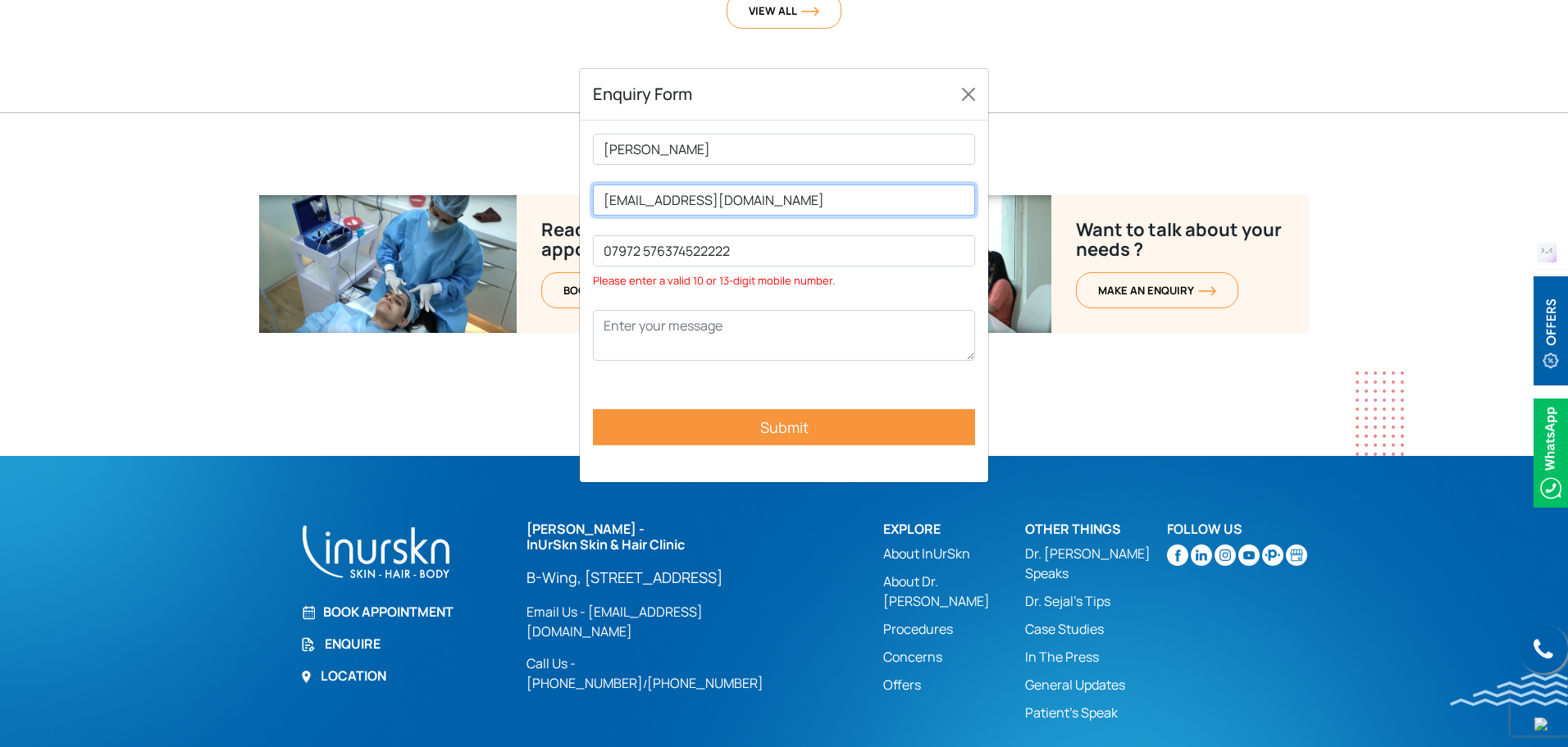
drag, startPoint x: 704, startPoint y: 196, endPoint x: 480, endPoint y: 200, distance: 224.0
click at [480, 200] on div "Enquiry Form Vipul Jaiswar vipuljaiswar2000@gmail.com 07972 576374522222 Please…" at bounding box center [784, 419] width 1568 height 747
type input "test@gmail.com"
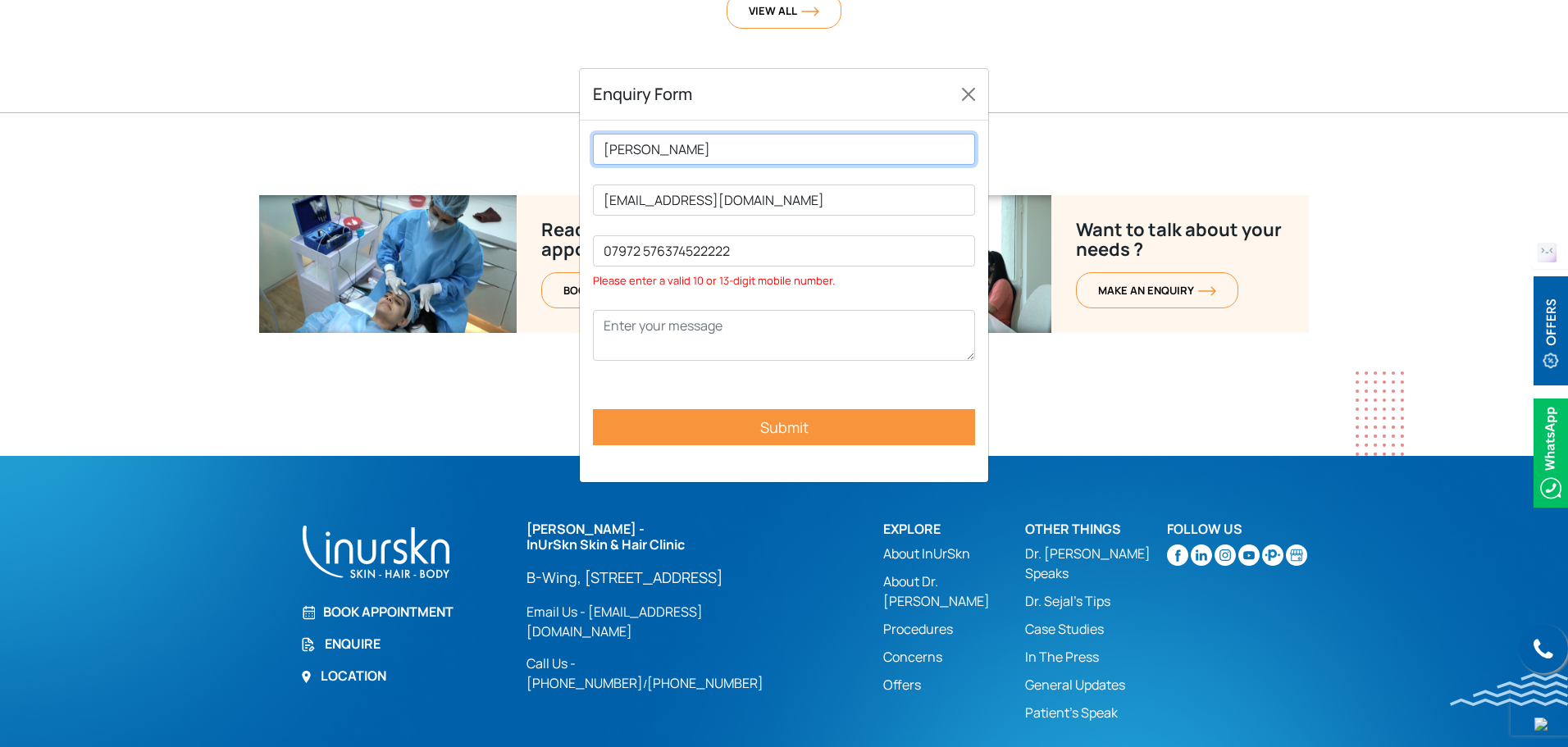
drag, startPoint x: 720, startPoint y: 146, endPoint x: 539, endPoint y: 146, distance: 181.0
click at [539, 146] on div "Enquiry Form Vipul Jaiswar test@gmail.com 07972 576374522222 Please enter a val…" at bounding box center [784, 419] width 1568 height 747
type input "test"
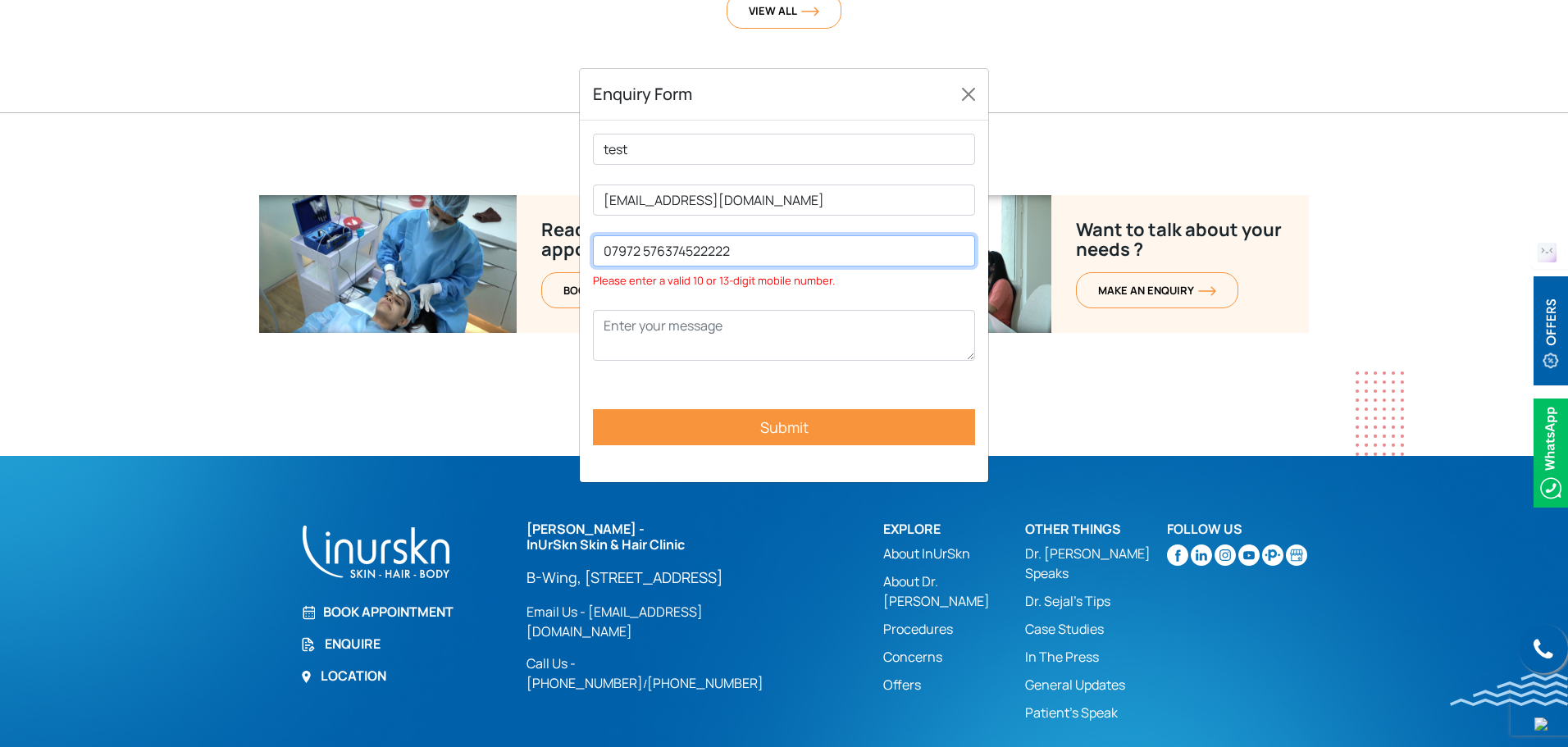
click at [657, 251] on input "07972 576374522222" at bounding box center [784, 250] width 383 height 31
drag, startPoint x: 678, startPoint y: 253, endPoint x: 667, endPoint y: 250, distance: 11.4
click at [667, 250] on input "07972 576374522222" at bounding box center [784, 250] width 383 height 31
type input "07972 5764522222"
click at [807, 437] on input "Submit" at bounding box center [784, 427] width 383 height 36
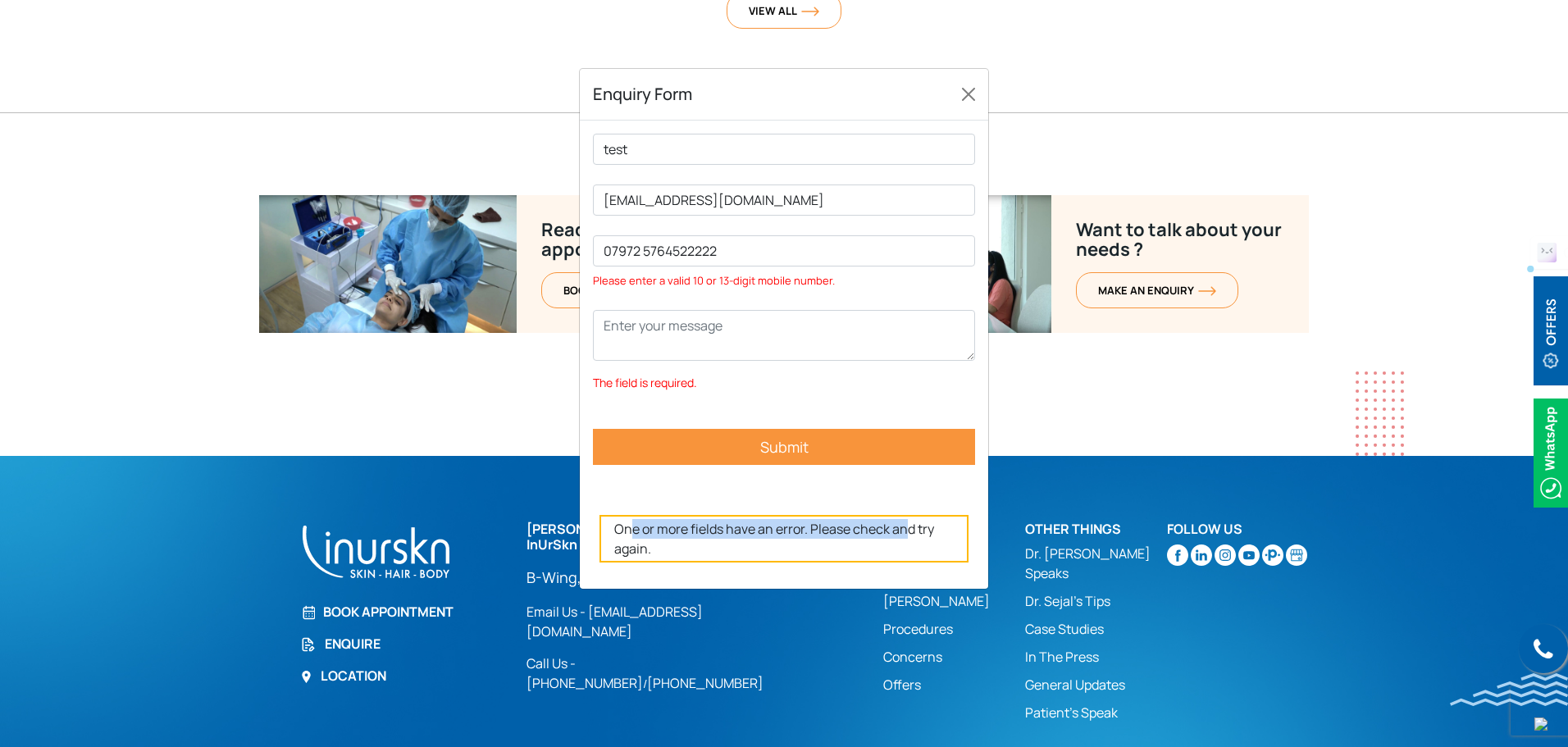
drag, startPoint x: 628, startPoint y: 530, endPoint x: 906, endPoint y: 527, distance: 278.0
click at [906, 527] on div "One or more fields have an error. Please check and try again." at bounding box center [784, 538] width 369 height 47
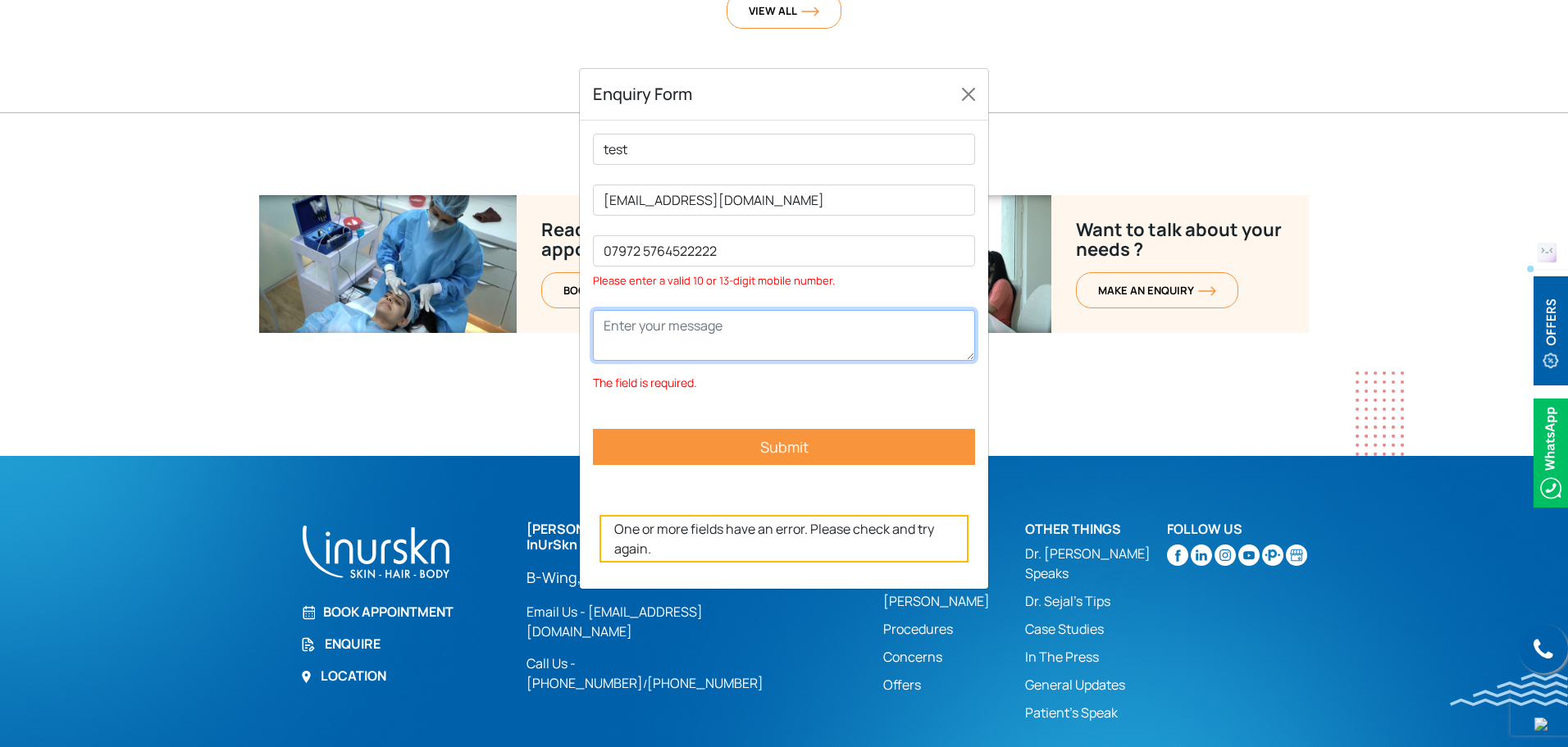
click at [783, 324] on textarea "Contact form" at bounding box center [784, 334] width 383 height 51
type textarea "testing"
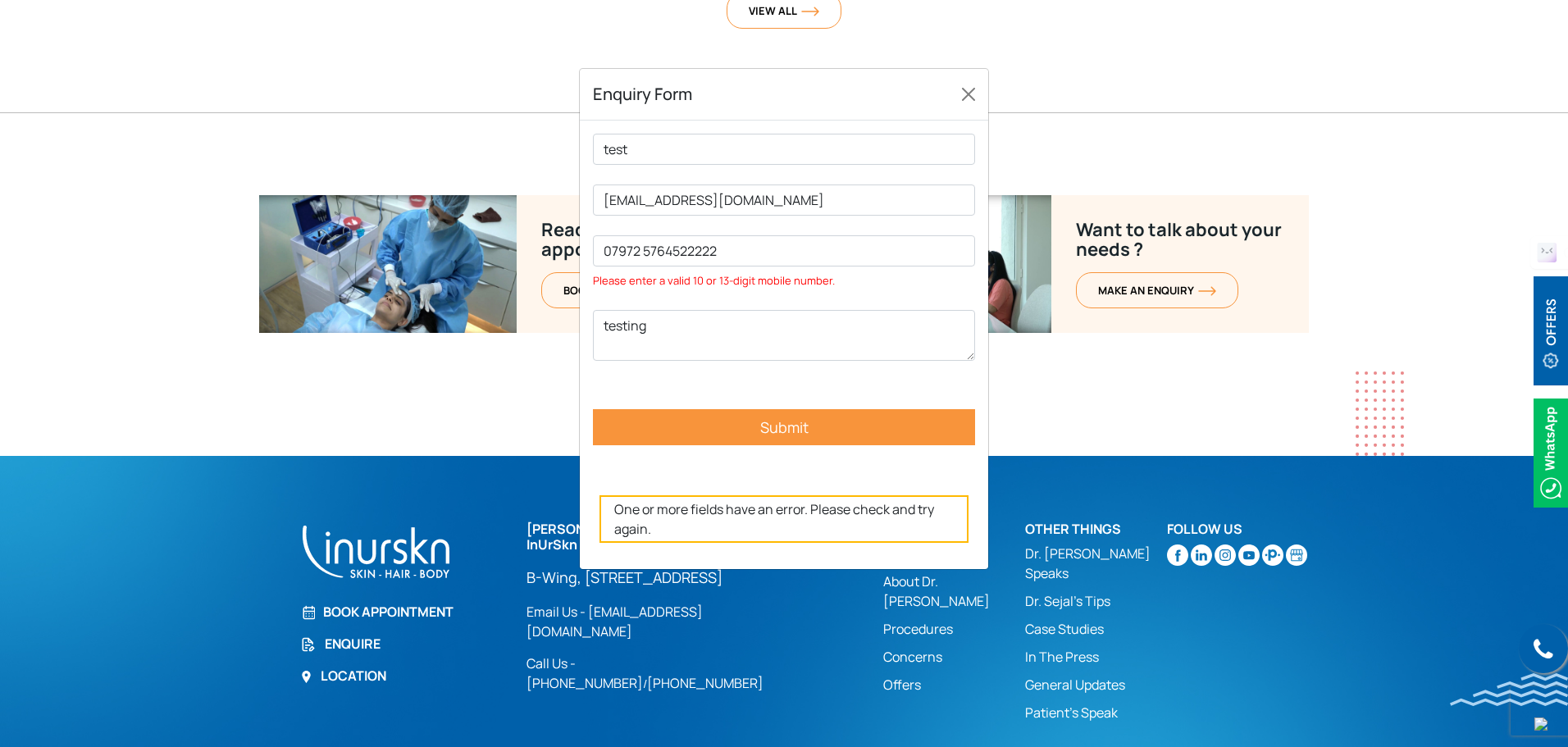
click at [773, 419] on p "test test@gmail.com 07972 5764522222 Please enter a valid 10 or 13-digit mobile…" at bounding box center [784, 301] width 383 height 335
click at [774, 437] on input "Submit" at bounding box center [784, 427] width 383 height 36
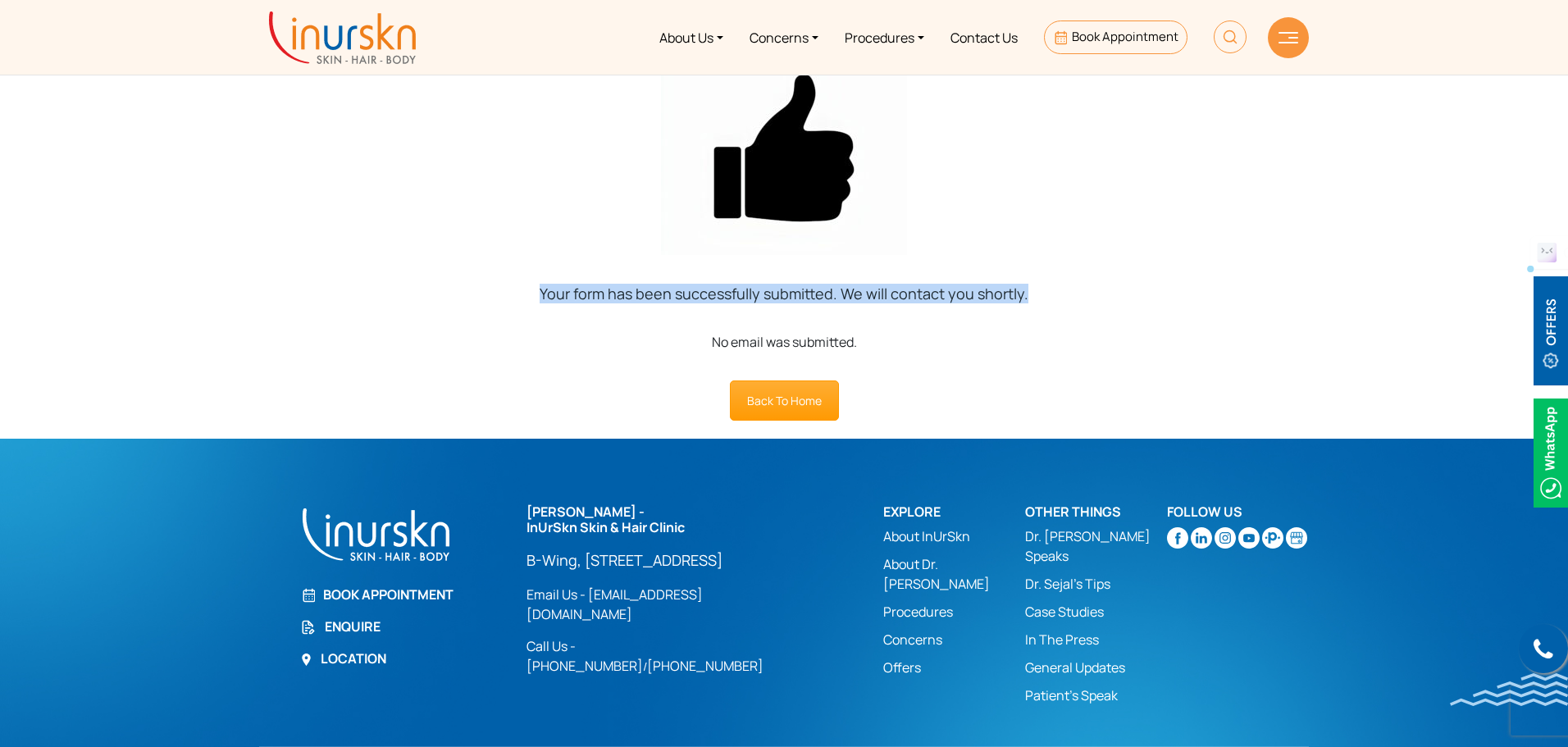
drag, startPoint x: 523, startPoint y: 288, endPoint x: 1255, endPoint y: 299, distance: 732.1
click at [1255, 299] on p "Your form has been successfully submitted. We will contact you shortly." at bounding box center [784, 293] width 1568 height 20
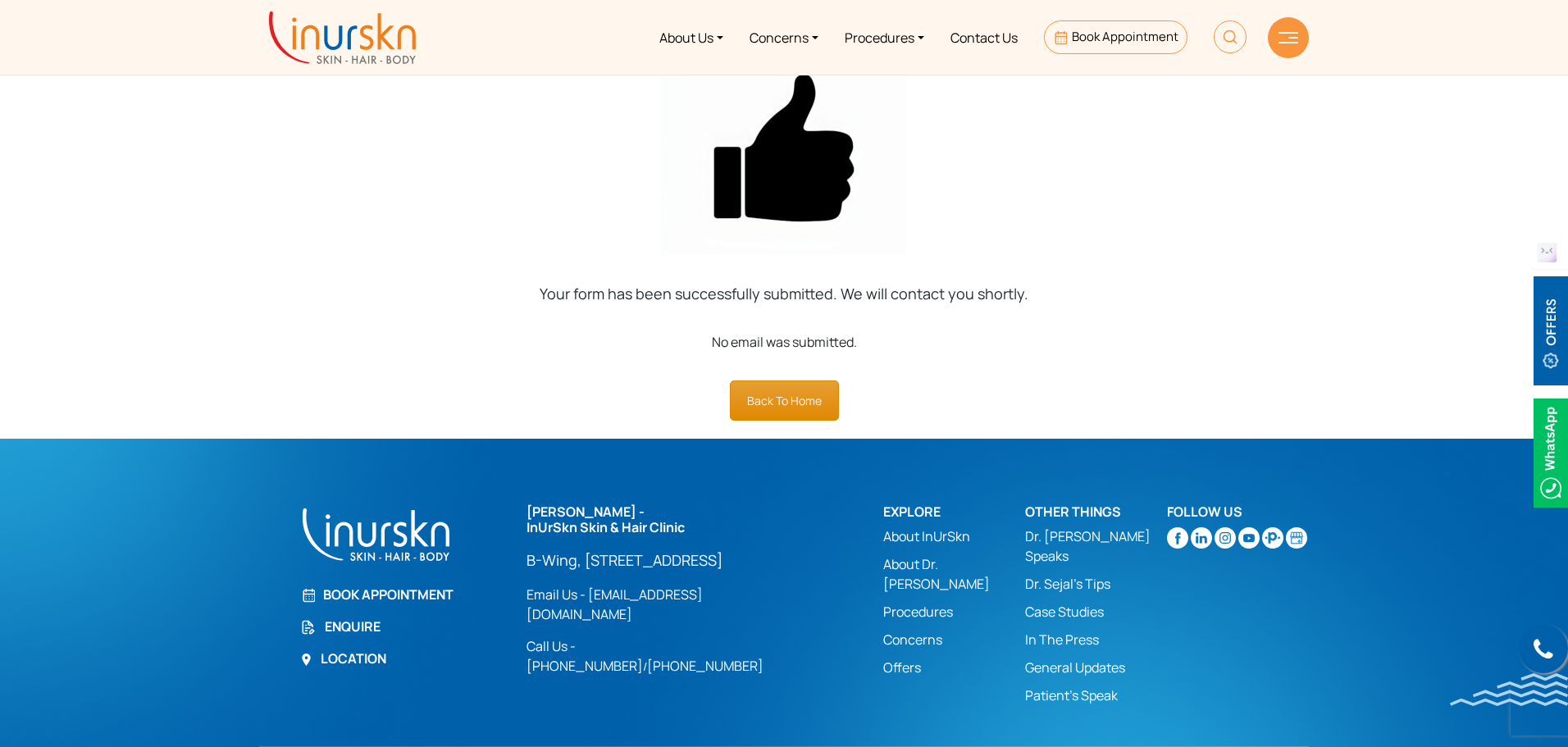
click at [790, 389] on link "Back To Home" at bounding box center [784, 401] width 109 height 40
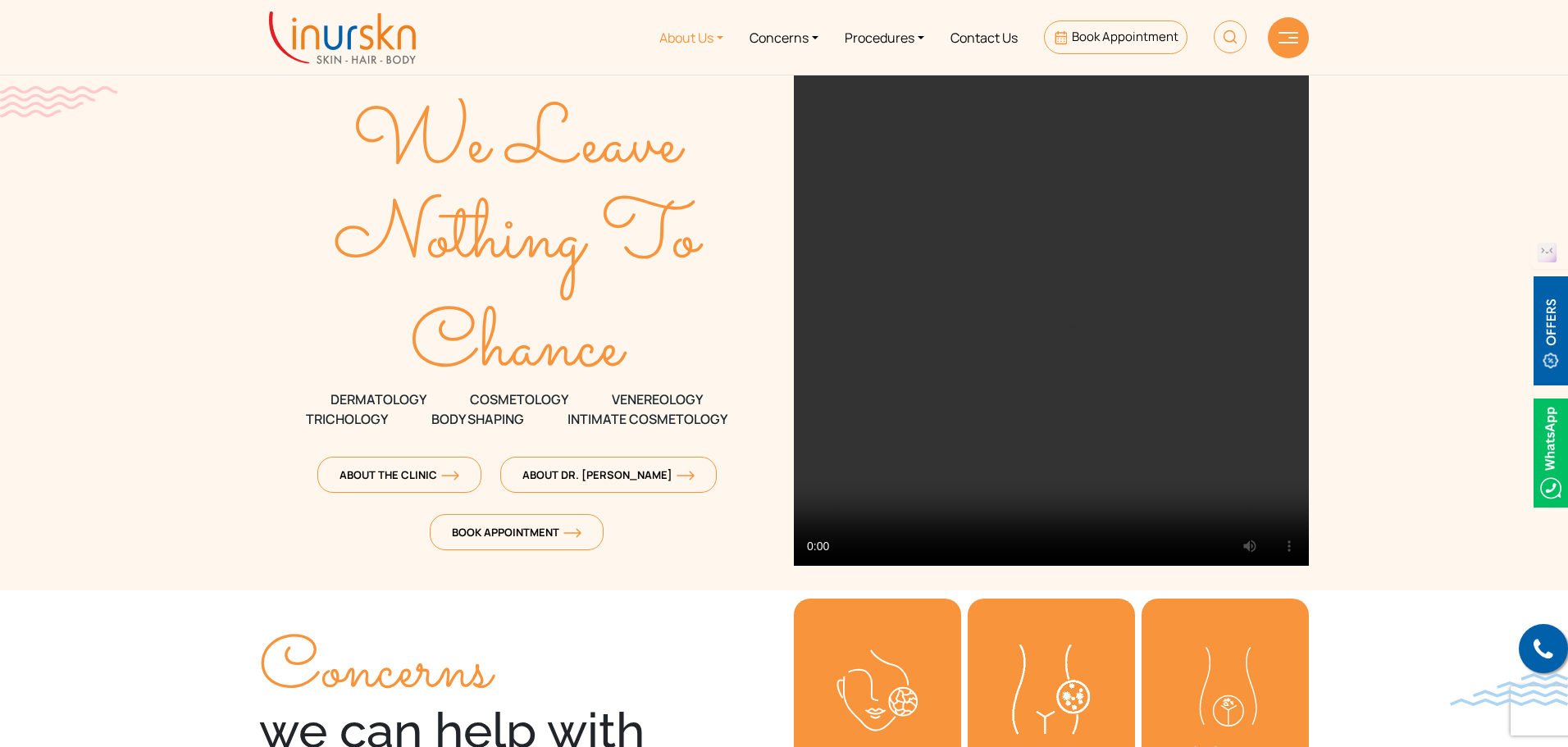
click at [681, 35] on link "About Us" at bounding box center [691, 38] width 90 height 62
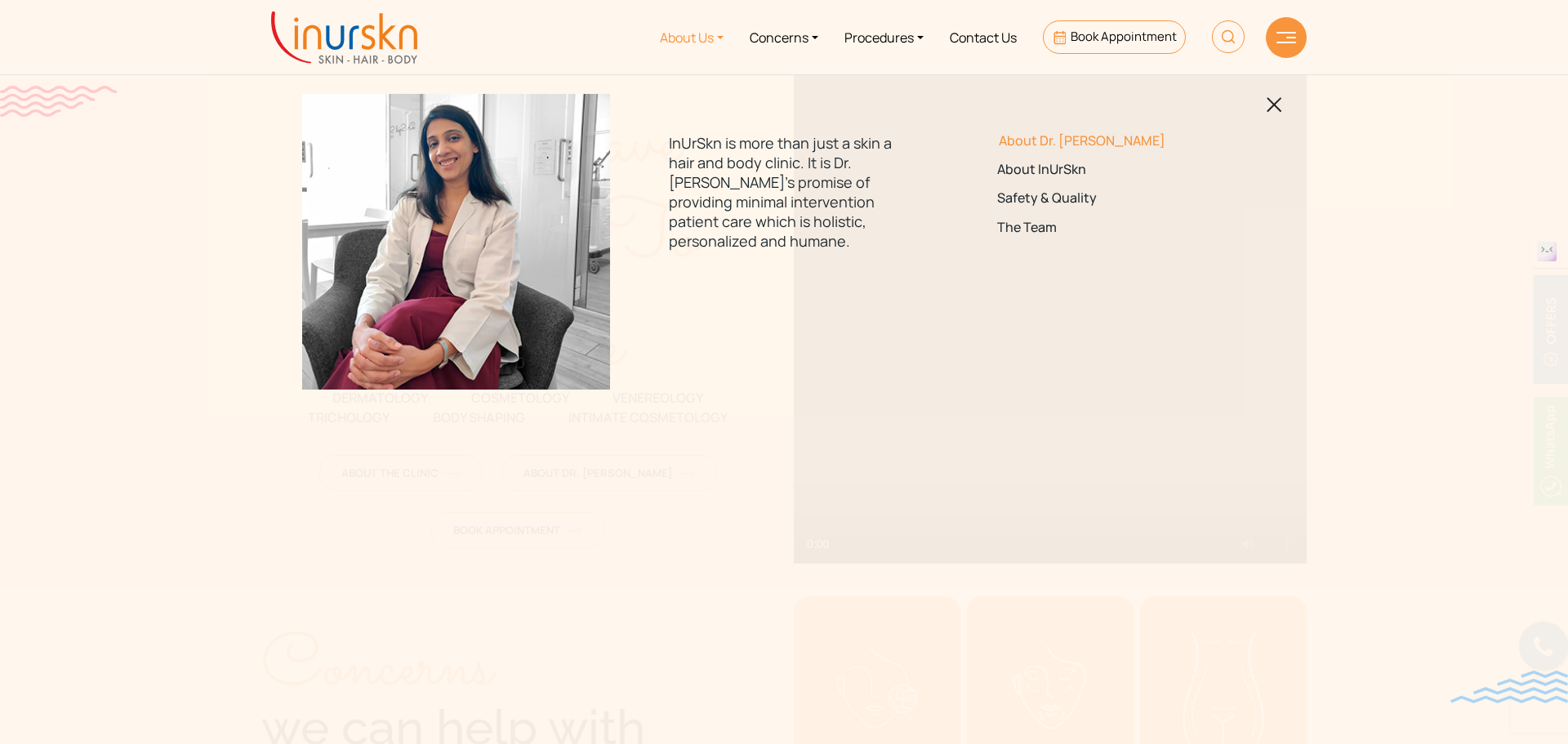
click at [1067, 140] on link "About Dr. [PERSON_NAME]" at bounding box center [1111, 141] width 230 height 15
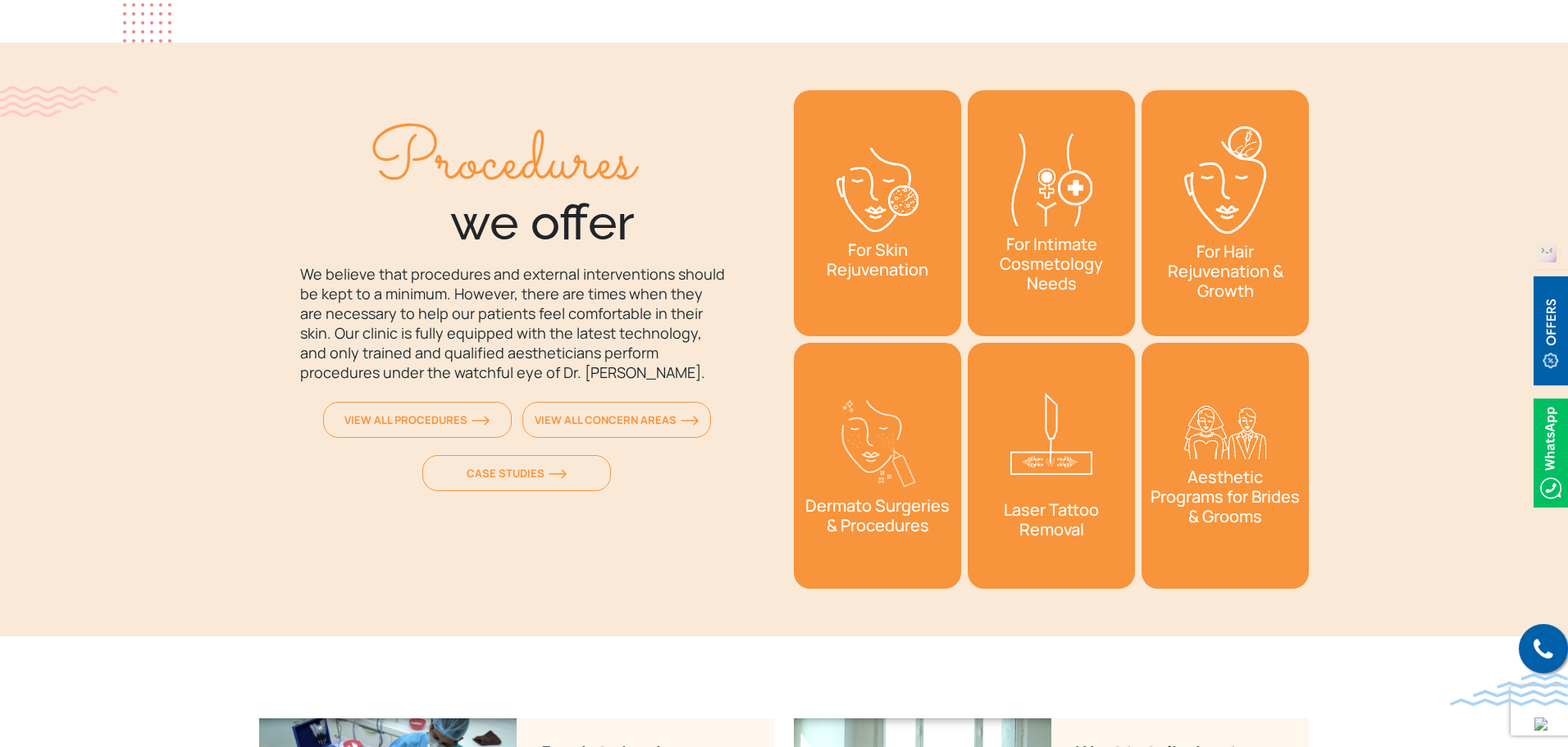
scroll to position [6403, 0]
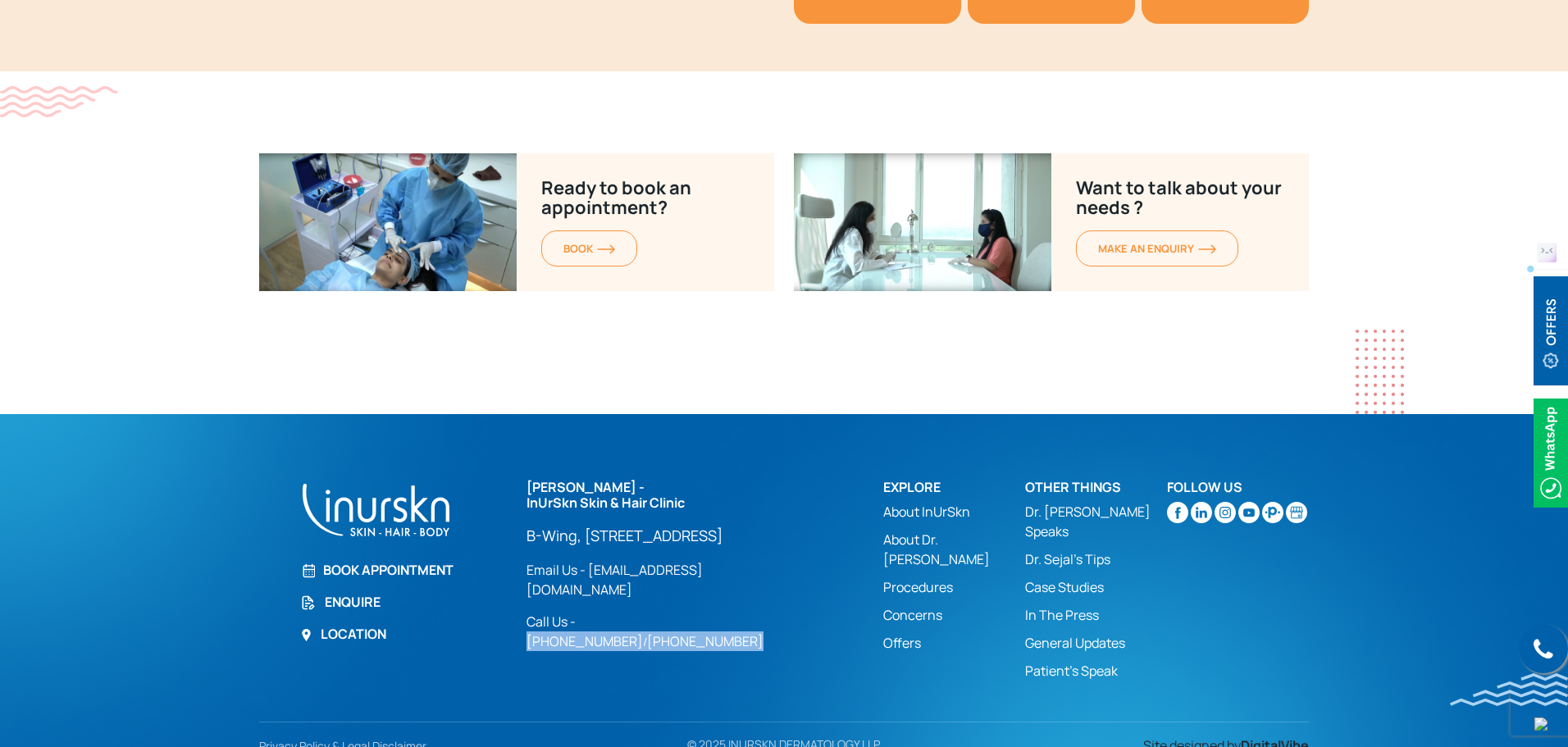
drag, startPoint x: 813, startPoint y: 648, endPoint x: 576, endPoint y: 641, distance: 237.1
click at [576, 641] on div "Dr. Sejal Saheta - InUrSkn Skin & Hair Clinic B-Wing, #705, 7th Floor, Powai Pl…" at bounding box center [695, 565] width 337 height 172
drag, startPoint x: 262, startPoint y: 580, endPoint x: 437, endPoint y: 582, distance: 175.0
click at [437, 582] on div "Call us Book Appointment Enquire Location" at bounding box center [383, 584] width 268 height 209
click at [437, 592] on link "Enquire" at bounding box center [403, 601] width 207 height 20
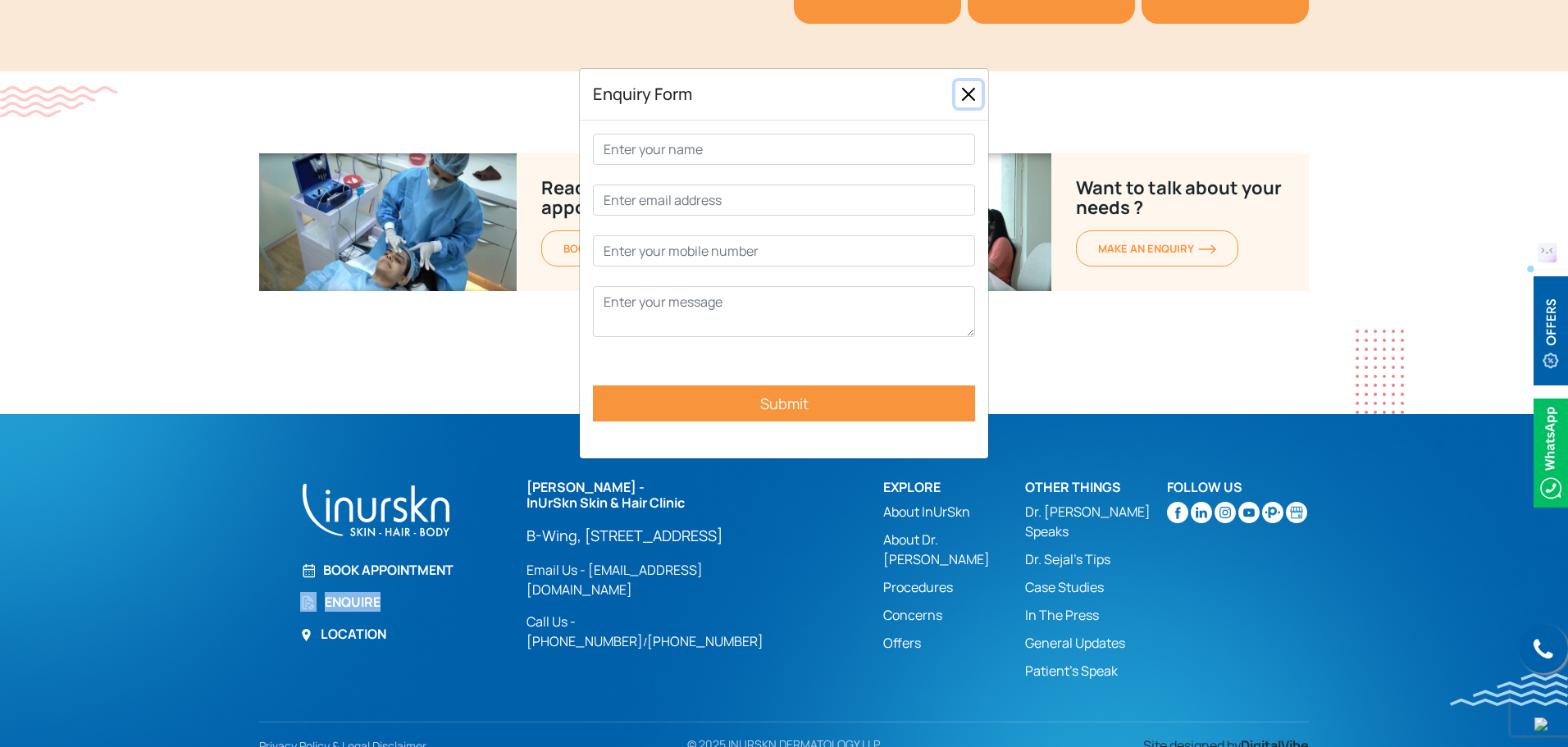
click at [966, 87] on button "Close" at bounding box center [968, 94] width 27 height 27
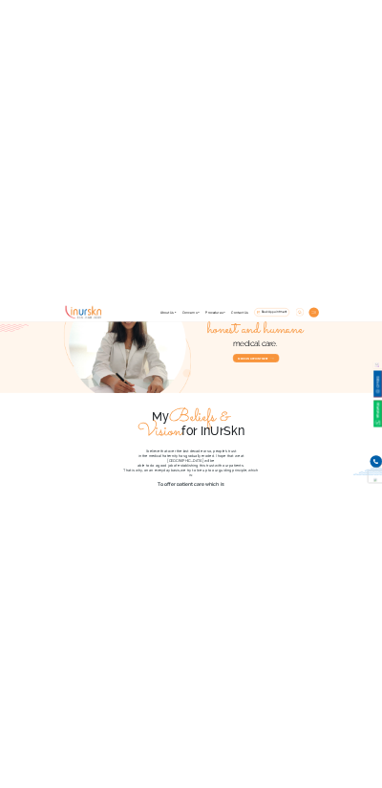
scroll to position [18, 0]
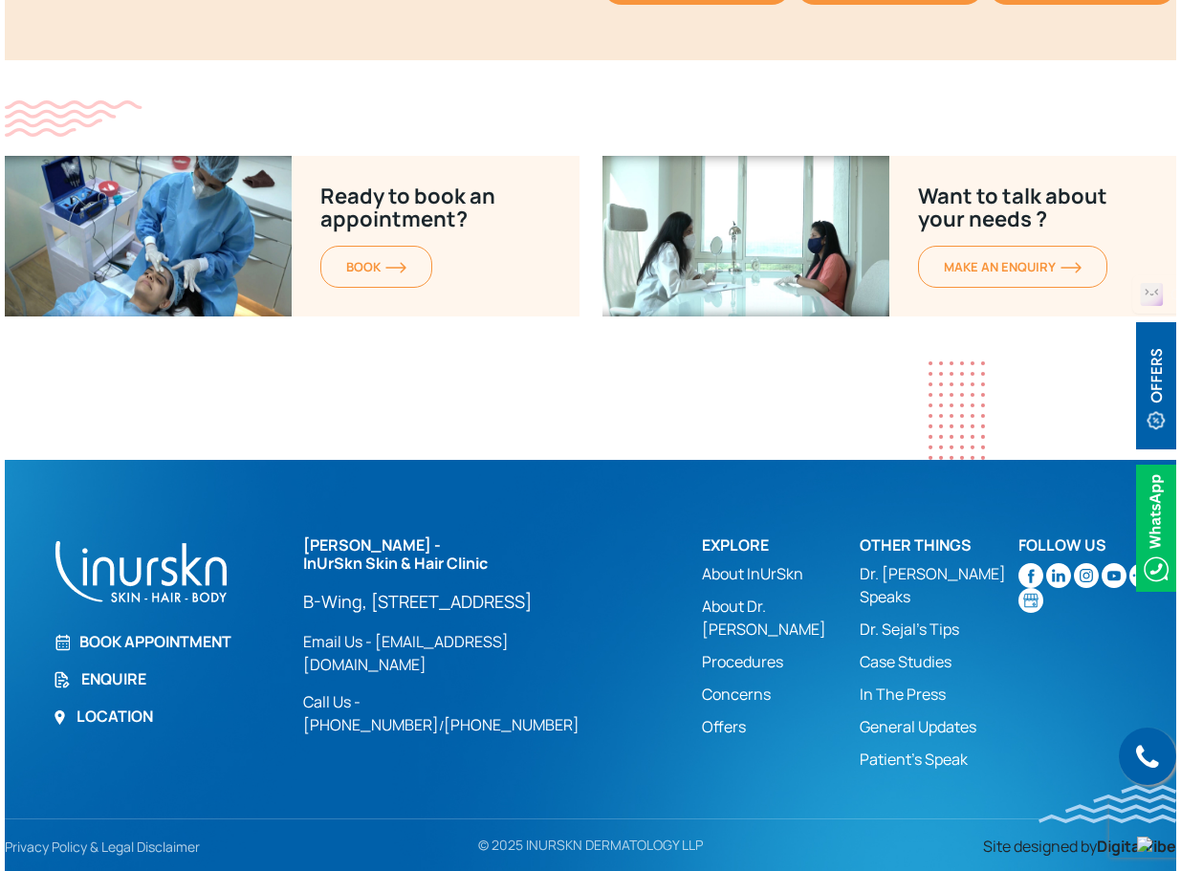
scroll to position [7421, 0]
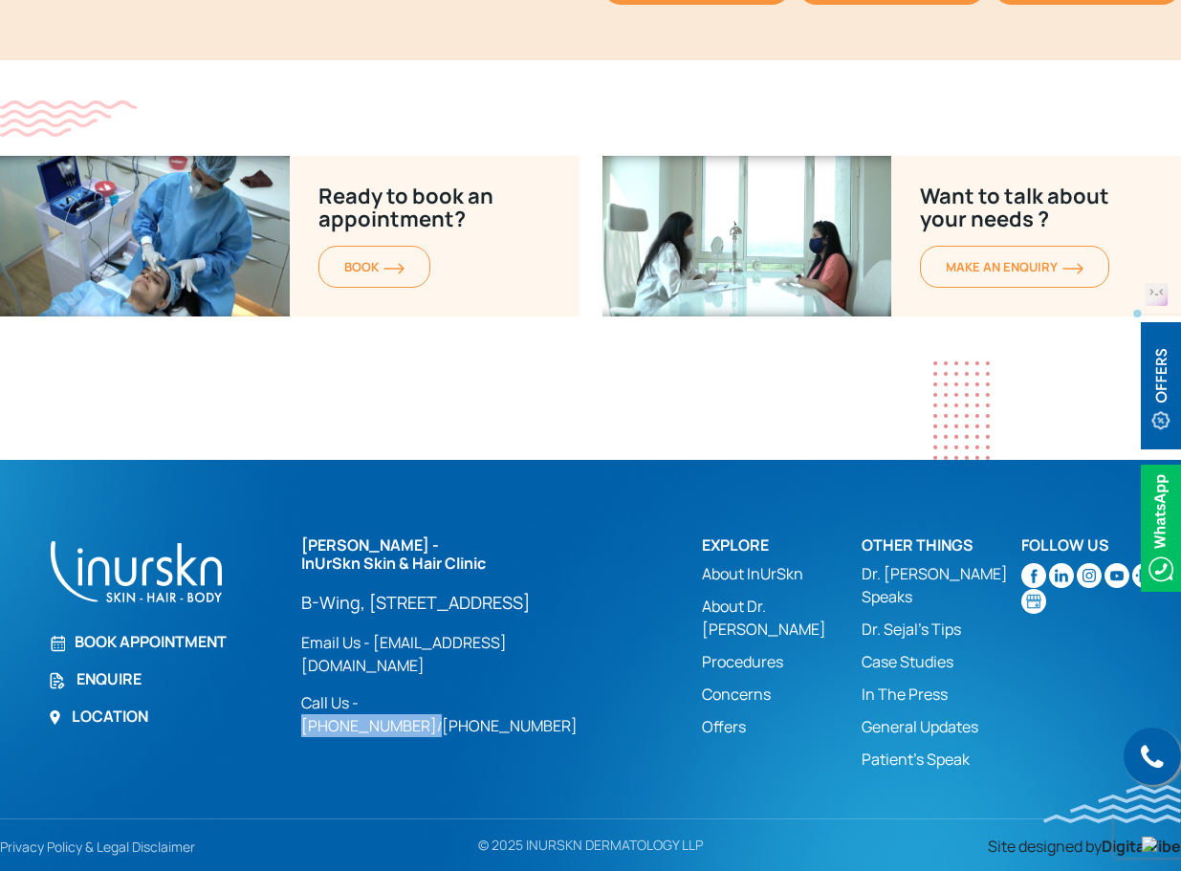
drag, startPoint x: 482, startPoint y: 752, endPoint x: 360, endPoint y: 741, distance: 122.8
click at [360, 736] on div "Dr. Sejal Saheta - InUrSkn Skin & Hair Clinic B-Wing, #705, 7th Floor, Powai Pl…" at bounding box center [490, 636] width 379 height 200
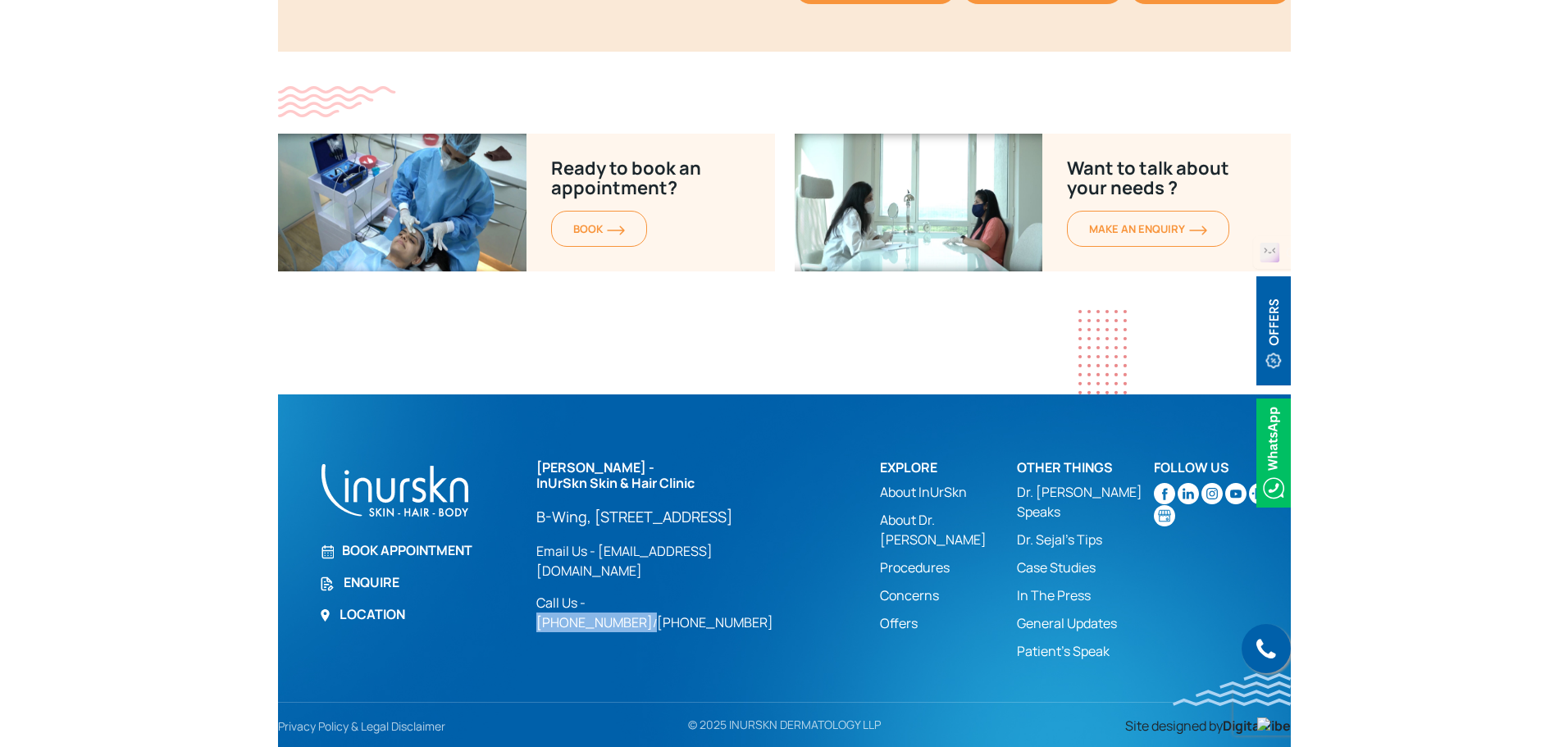
scroll to position [6403, 0]
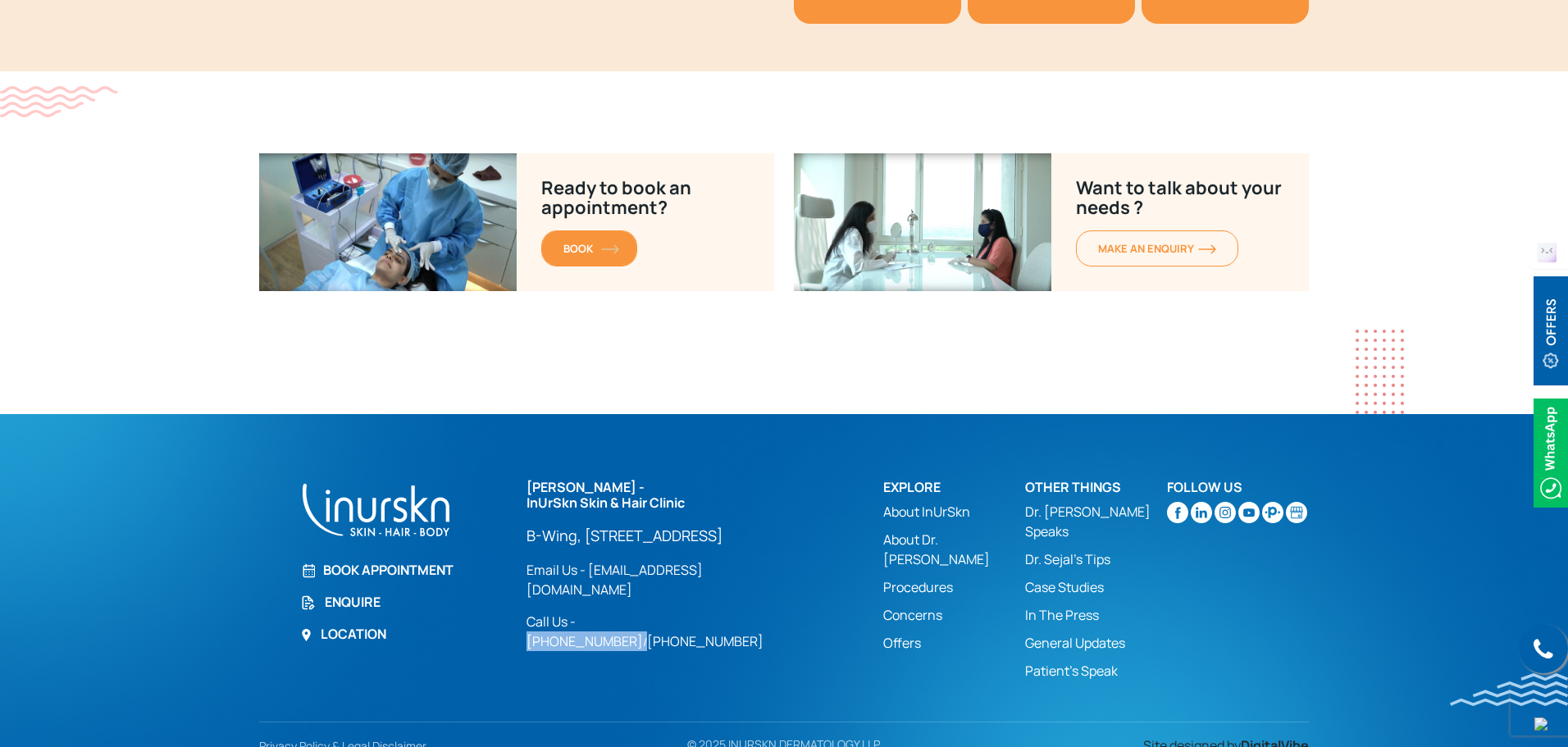
click at [588, 241] on span "BOOK" at bounding box center [589, 248] width 51 height 15
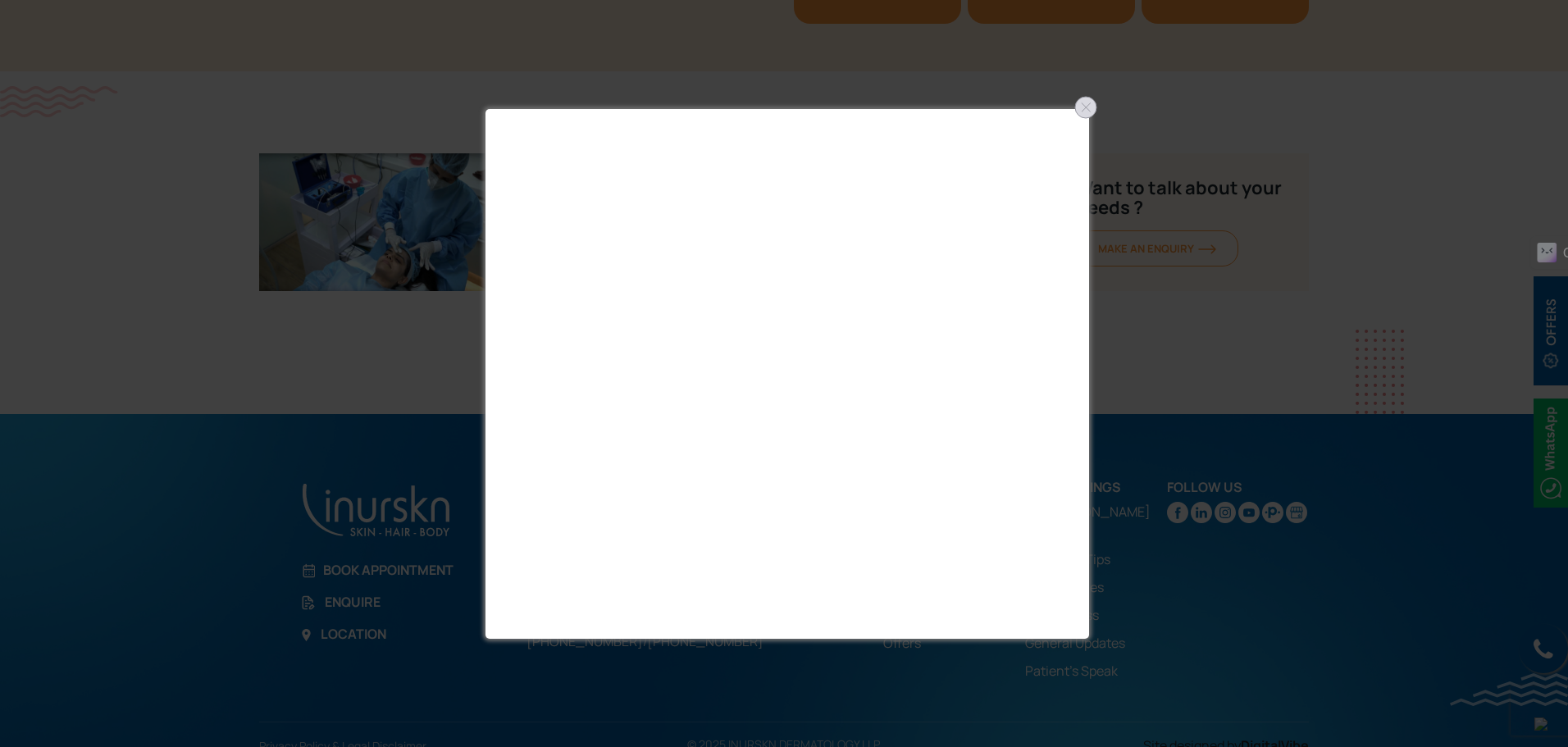
click at [1087, 109] on div at bounding box center [1086, 107] width 27 height 27
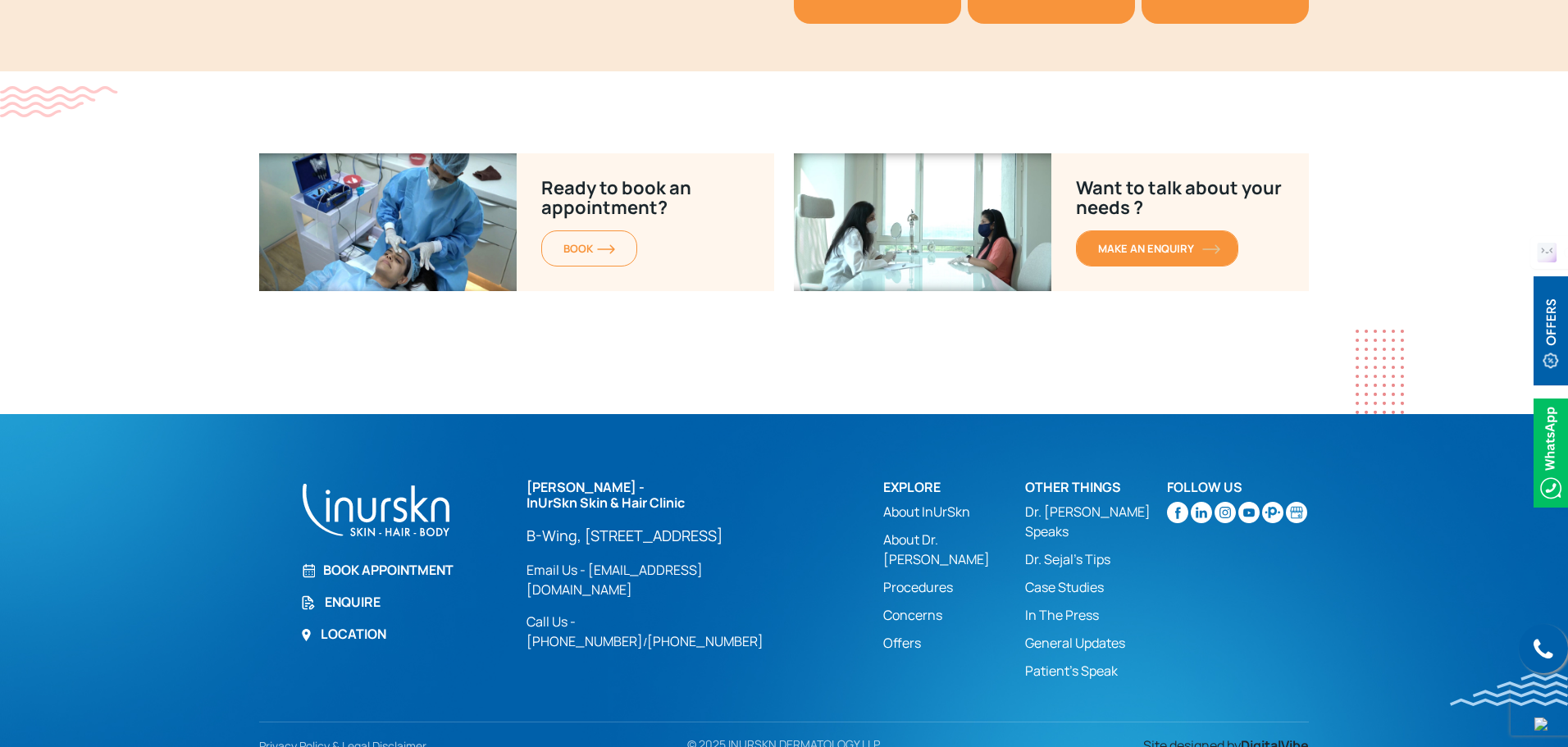
click at [1137, 241] on span "MAKE AN enquiry" at bounding box center [1157, 248] width 118 height 15
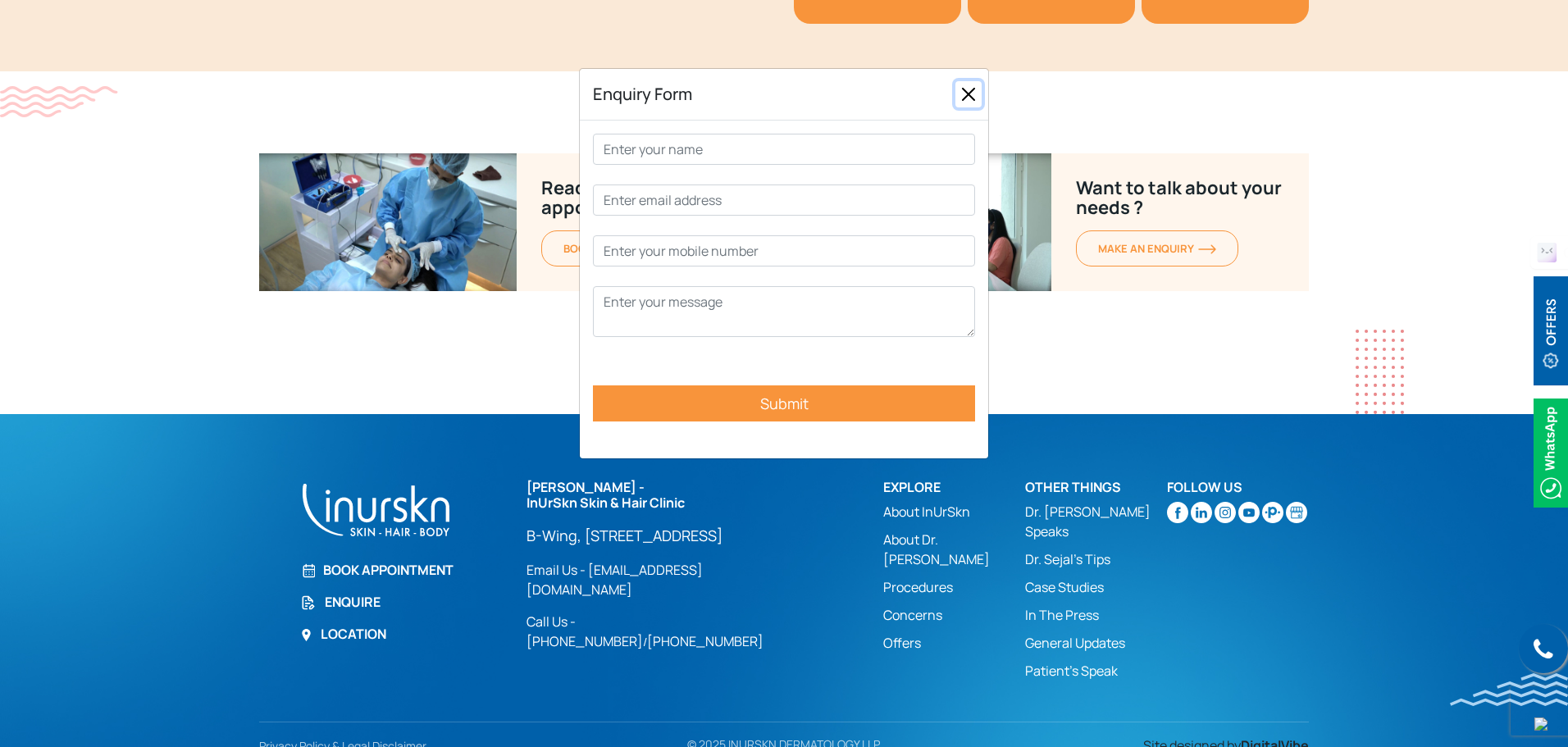
click at [973, 100] on button "Close" at bounding box center [968, 94] width 27 height 27
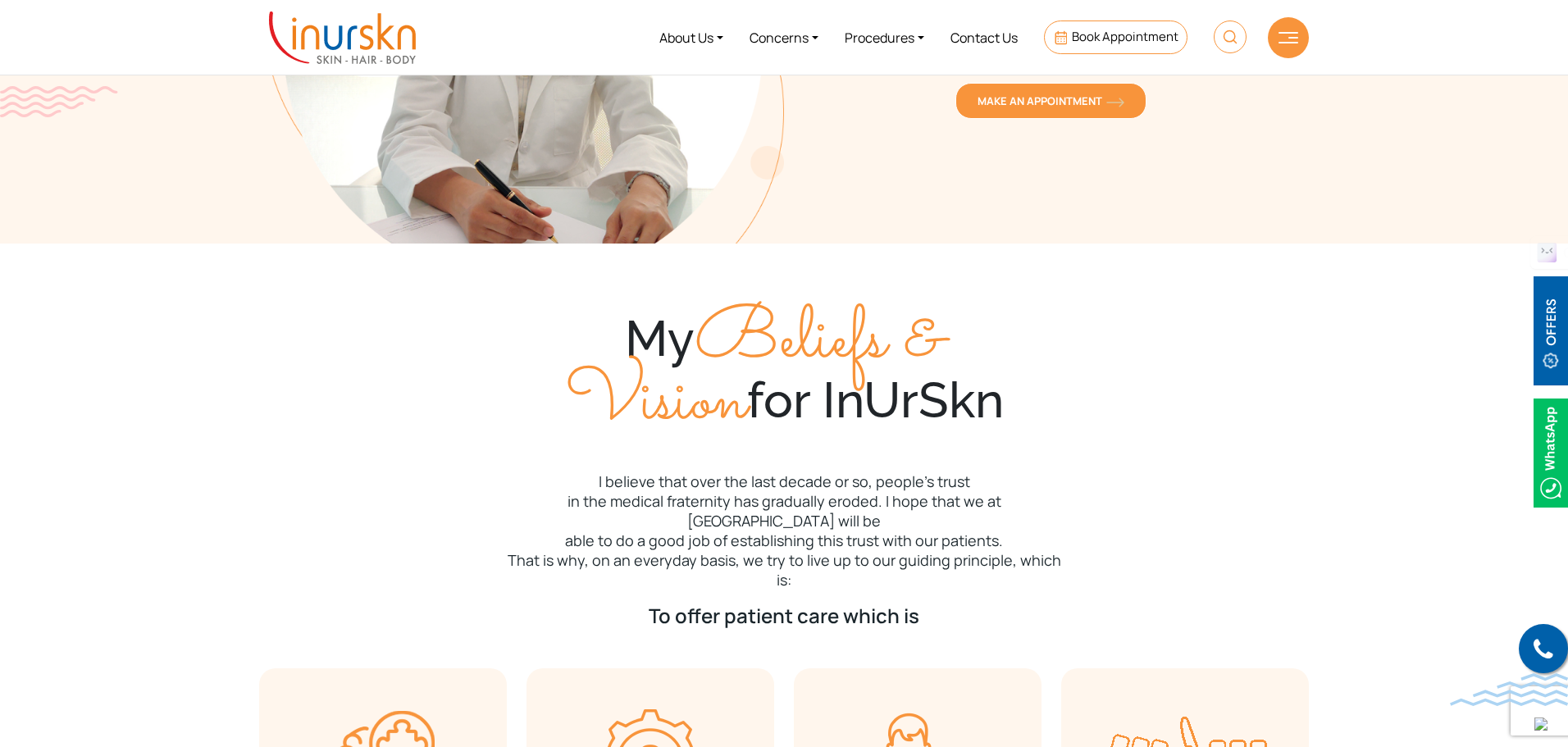
scroll to position [274, 0]
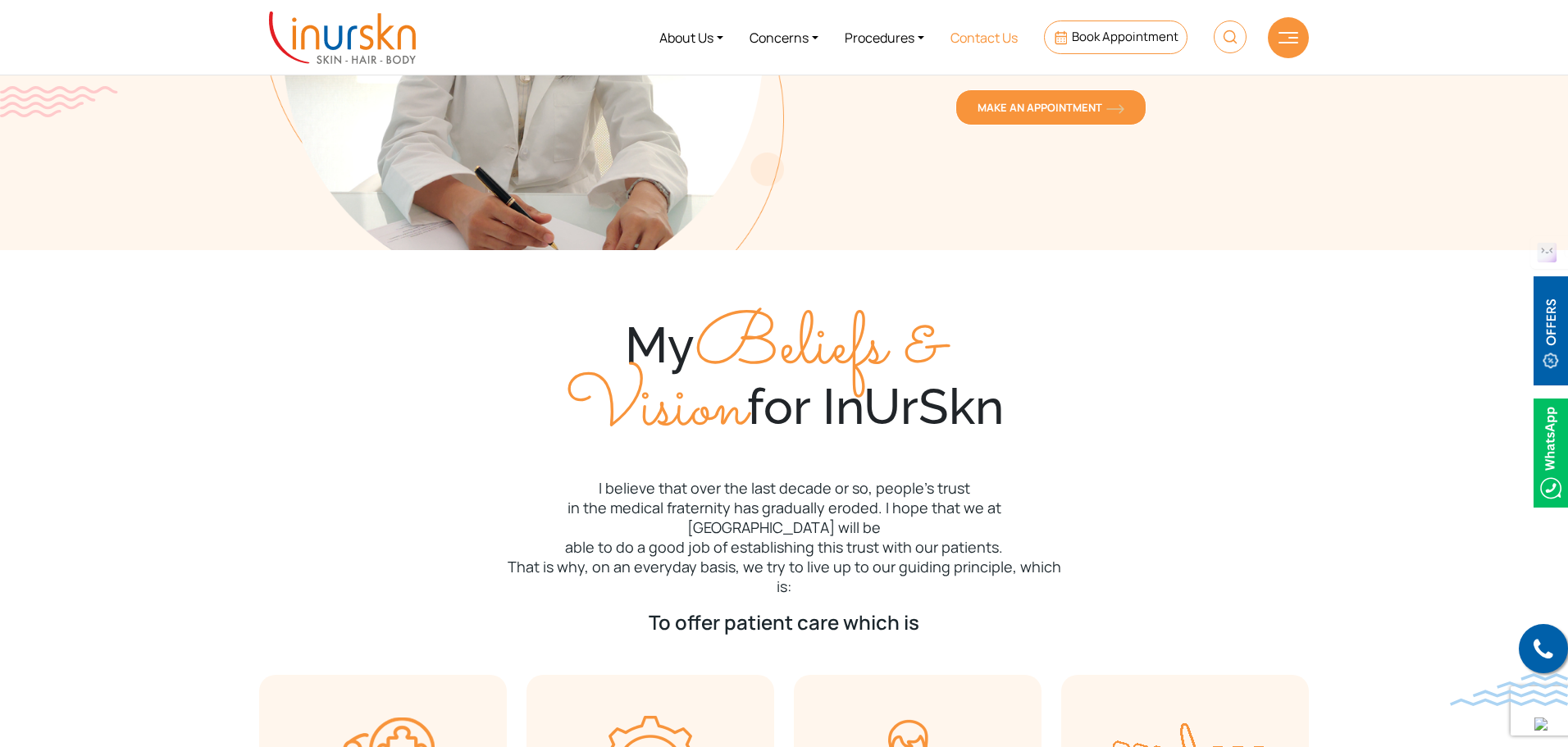
click at [988, 43] on link "Contact Us" at bounding box center [984, 38] width 93 height 62
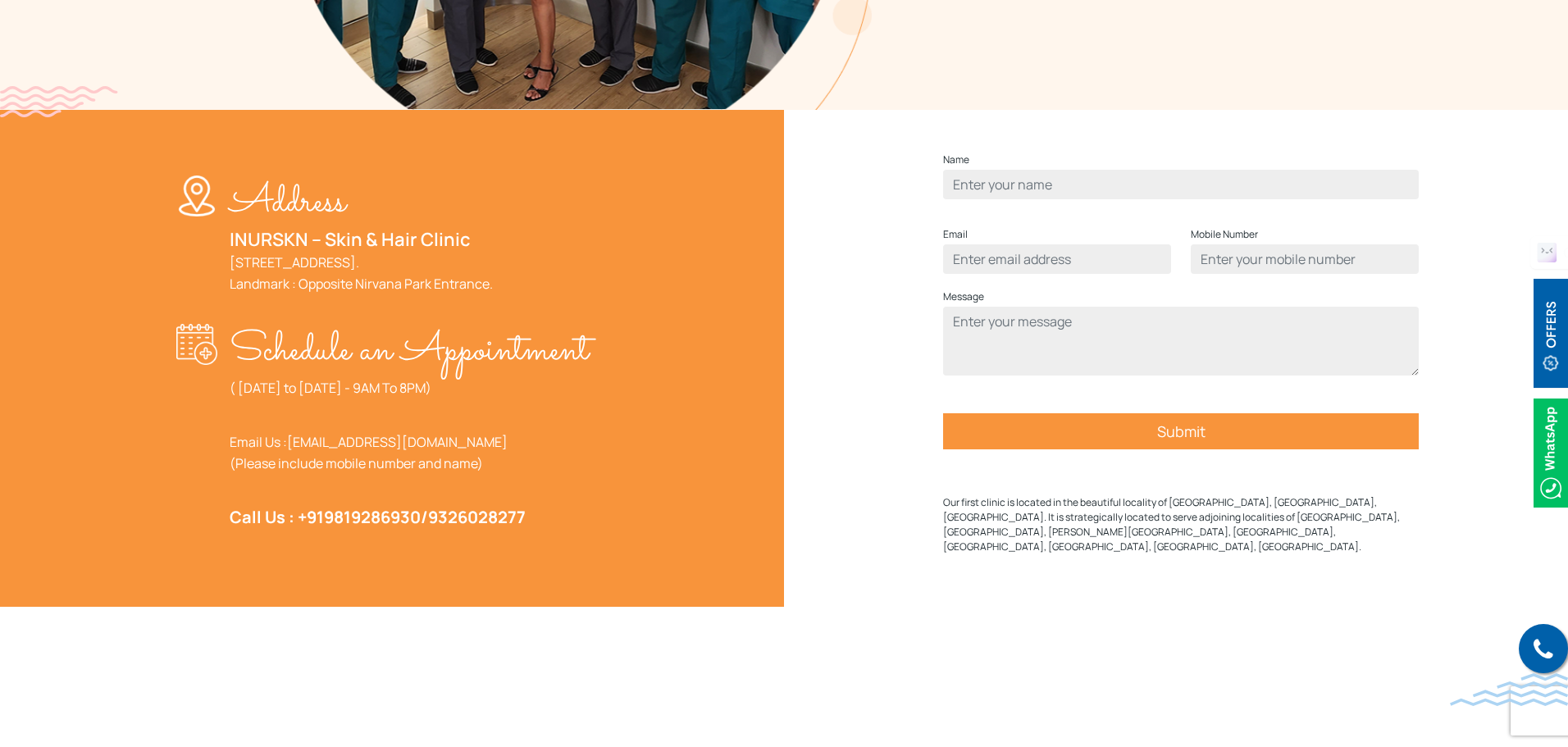
scroll to position [492, 0]
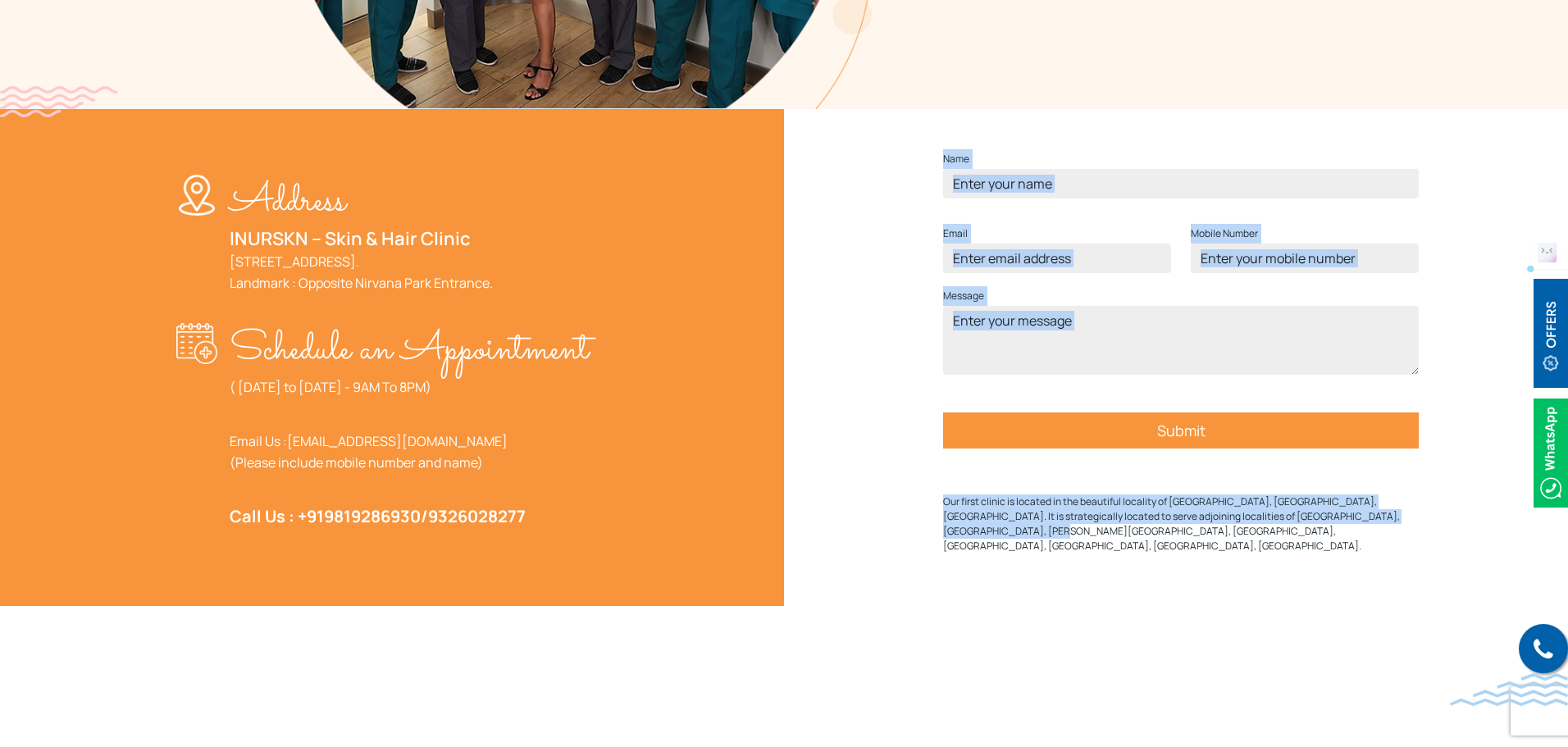
drag, startPoint x: 868, startPoint y: 142, endPoint x: 1478, endPoint y: 539, distance: 727.8
click at [1478, 539] on div "Address INURSKN – Skin & Hair Clinic [STREET_ADDRESS]. Landmark : Opposite Nirv…" at bounding box center [784, 357] width 1588 height 497
click at [1481, 539] on div "Name Email Mobile Number Message Submit Our first clinic is located in the beau…" at bounding box center [1181, 358] width 794 height 467
